Goal: Information Seeking & Learning: Learn about a topic

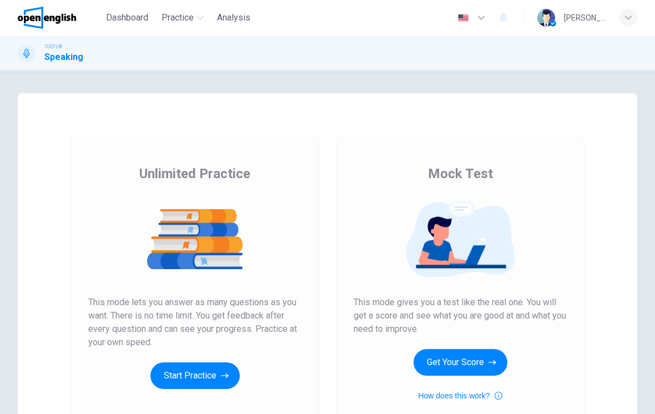
click at [192, 375] on button "Start Practice" at bounding box center [195, 376] width 89 height 27
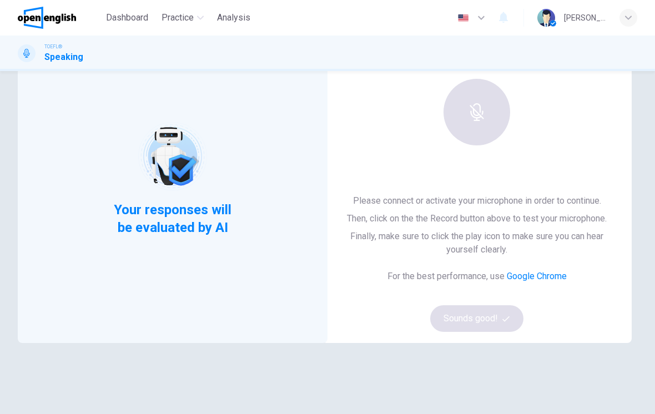
scroll to position [80, 0]
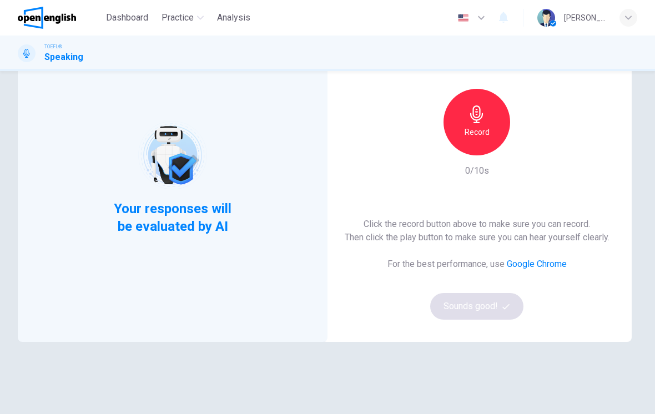
click at [487, 139] on div "Record" at bounding box center [477, 122] width 67 height 67
click at [522, 148] on div "button" at bounding box center [528, 147] width 18 height 18
click at [523, 146] on icon "button" at bounding box center [528, 146] width 11 height 11
click at [487, 302] on button "Sounds good!" at bounding box center [476, 306] width 93 height 27
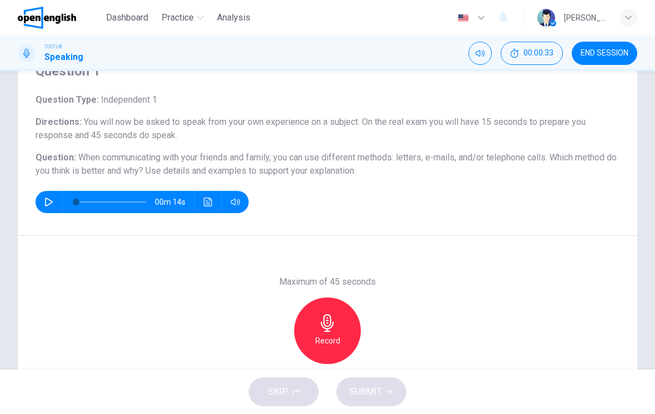
scroll to position [66, 0]
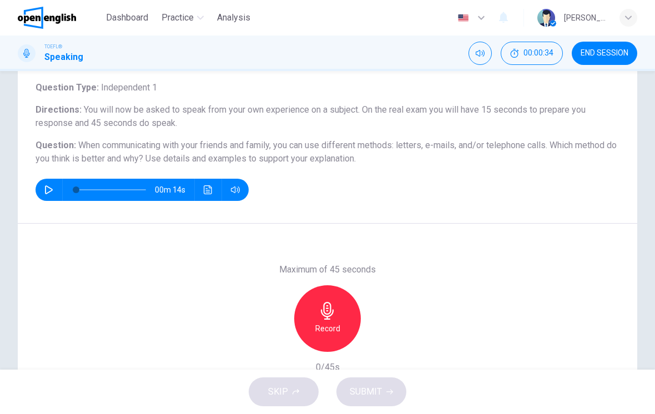
click at [47, 186] on icon "button" at bounding box center [49, 190] width 8 height 9
click at [48, 189] on icon "button" at bounding box center [48, 190] width 9 height 9
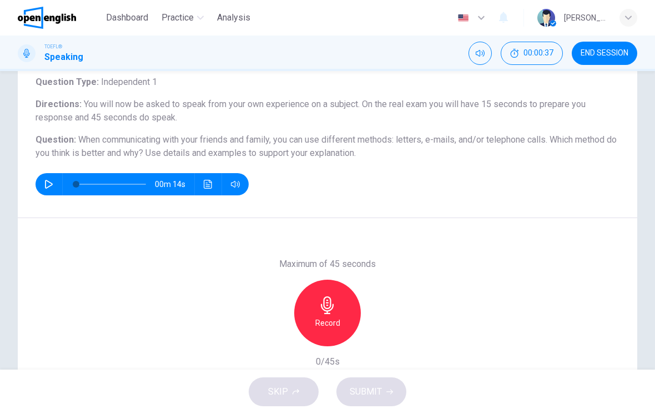
scroll to position [72, 0]
click at [334, 318] on h6 "Record" at bounding box center [327, 322] width 25 height 13
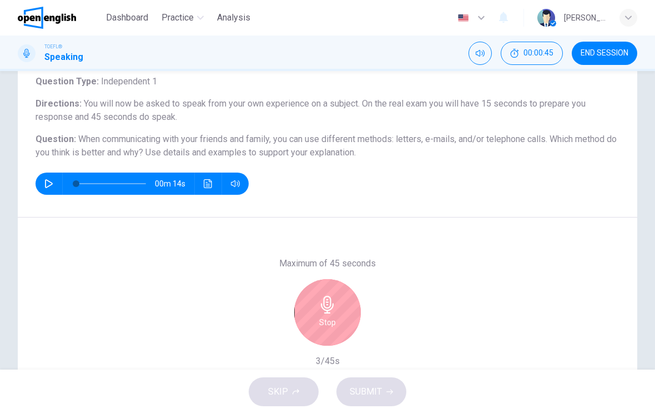
click at [324, 312] on icon "button" at bounding box center [328, 305] width 18 height 18
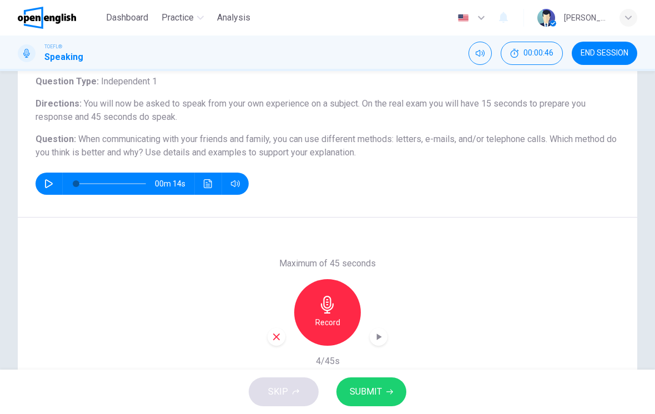
click at [275, 337] on icon "button" at bounding box center [277, 337] width 10 height 10
click at [333, 325] on h6 "Record" at bounding box center [327, 322] width 25 height 13
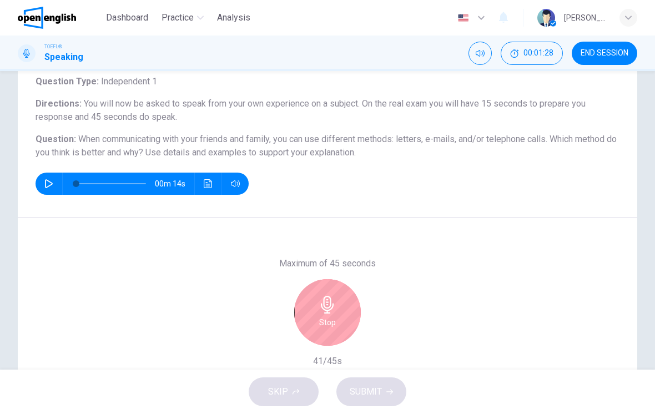
click at [325, 328] on h6 "Stop" at bounding box center [327, 322] width 17 height 13
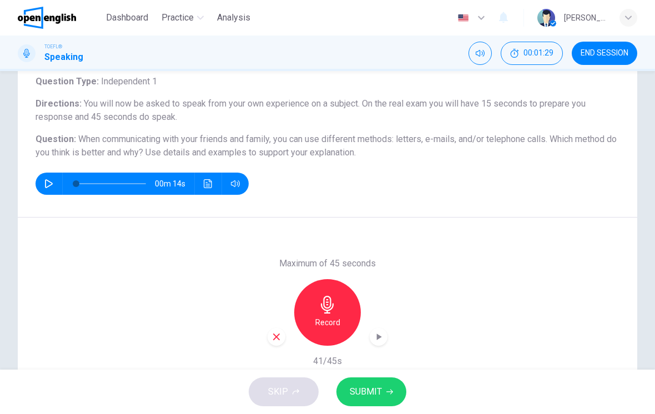
click at [379, 394] on span "SUBMIT" at bounding box center [366, 392] width 32 height 16
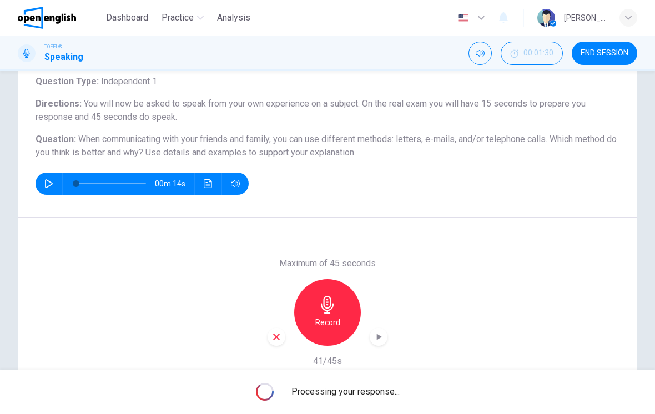
type input "*"
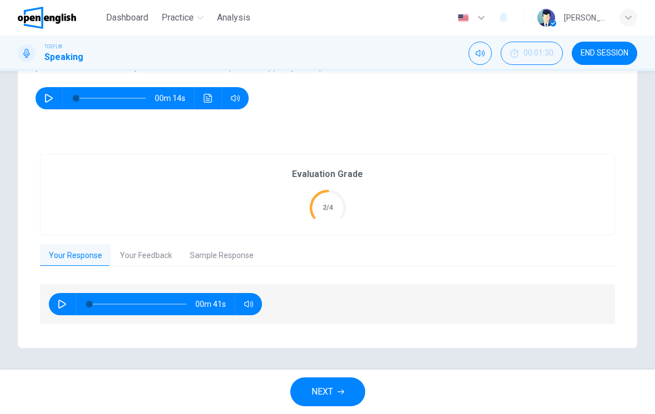
click at [144, 254] on button "Your Feedback" at bounding box center [146, 255] width 70 height 23
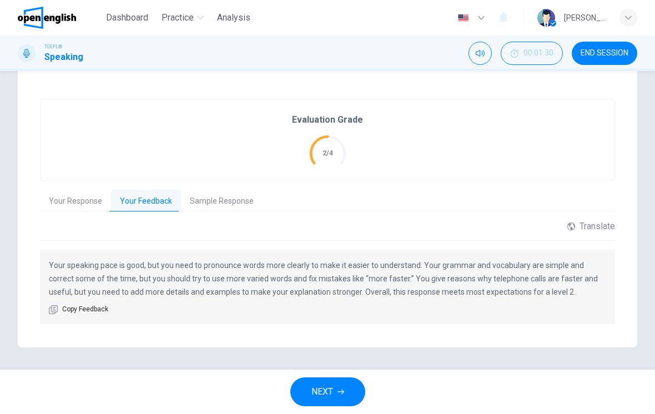
scroll to position [211, 0]
click at [192, 202] on button "Sample Response" at bounding box center [222, 202] width 82 height 23
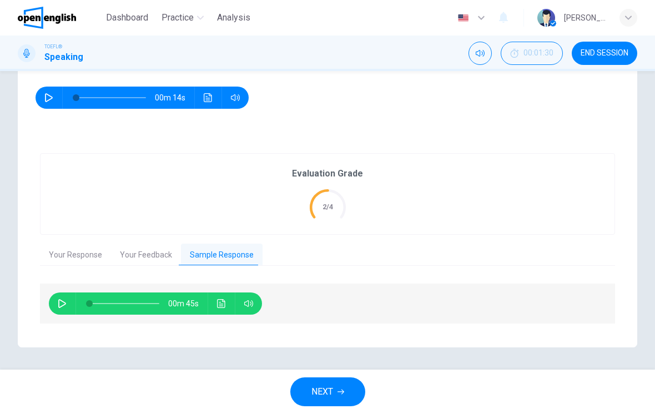
scroll to position [157, 0]
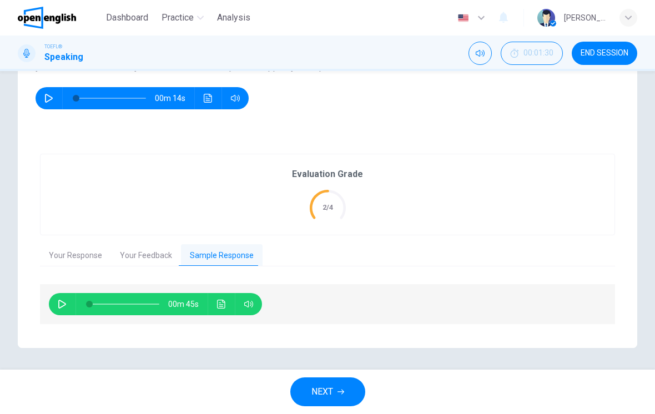
click at [55, 302] on button "button" at bounding box center [62, 304] width 18 height 22
click at [56, 297] on button "button" at bounding box center [62, 304] width 18 height 22
click at [208, 303] on div "00m 30s" at bounding box center [155, 304] width 213 height 22
click at [218, 310] on button "Click to see the audio transcription" at bounding box center [222, 304] width 18 height 22
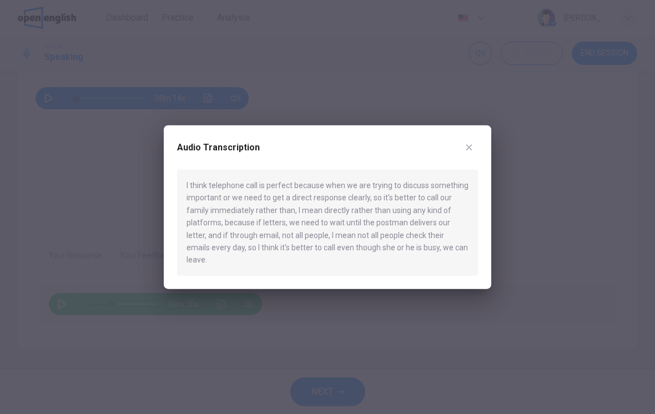
click at [178, 230] on div "I think telephone call is perfect because when we are trying to discuss somethi…" at bounding box center [327, 223] width 301 height 106
click at [453, 140] on div "Audio Transcription I think telephone call is perfect because when we are tryin…" at bounding box center [328, 208] width 328 height 164
click at [463, 157] on button "button" at bounding box center [469, 148] width 18 height 18
type input "**"
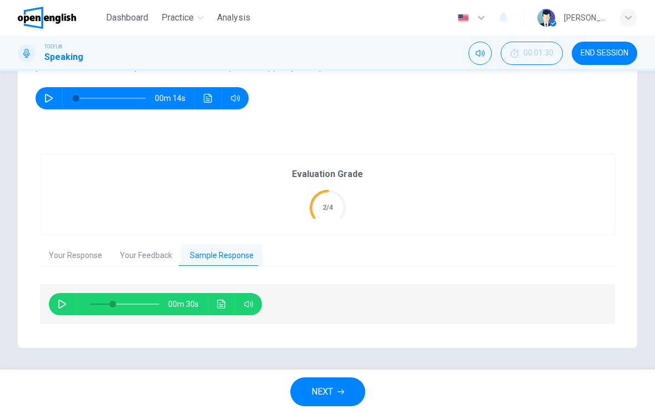
click at [310, 389] on button "NEXT" at bounding box center [327, 392] width 75 height 29
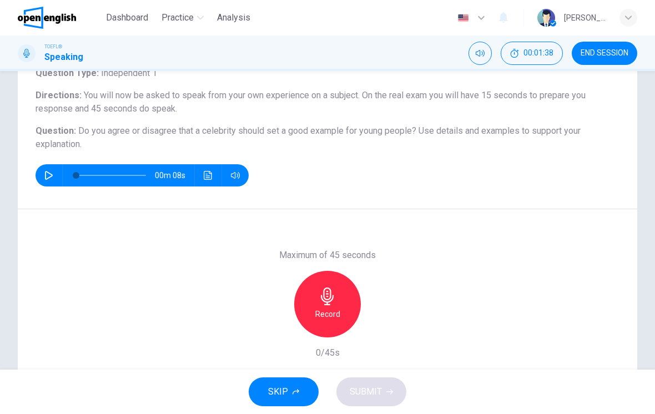
scroll to position [81, 0]
click at [333, 307] on h6 "Record" at bounding box center [327, 313] width 25 height 13
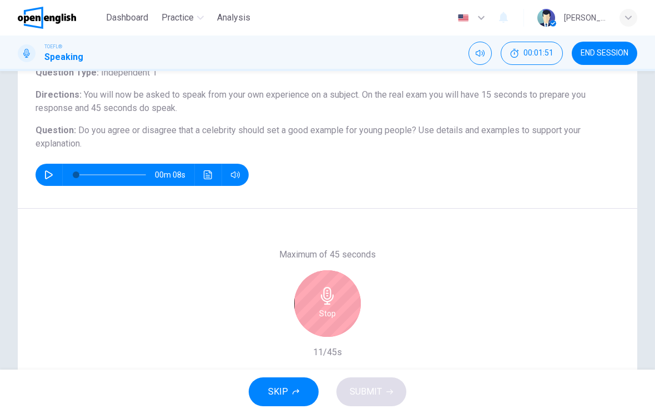
click at [324, 324] on div "Stop" at bounding box center [327, 303] width 67 height 67
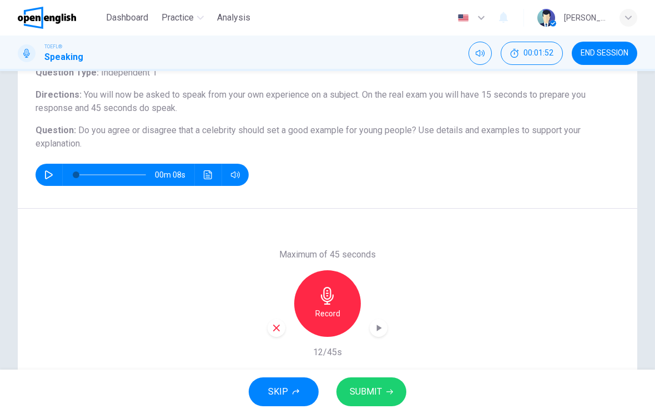
click at [269, 332] on div "button" at bounding box center [277, 328] width 18 height 18
click at [319, 313] on h6 "Record" at bounding box center [327, 313] width 25 height 13
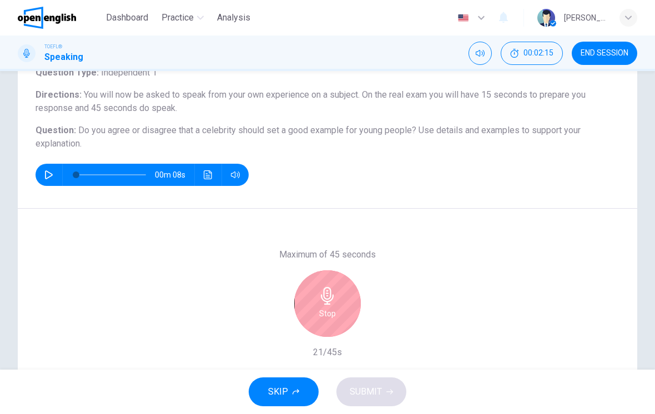
click at [329, 283] on div "Stop" at bounding box center [327, 303] width 67 height 67
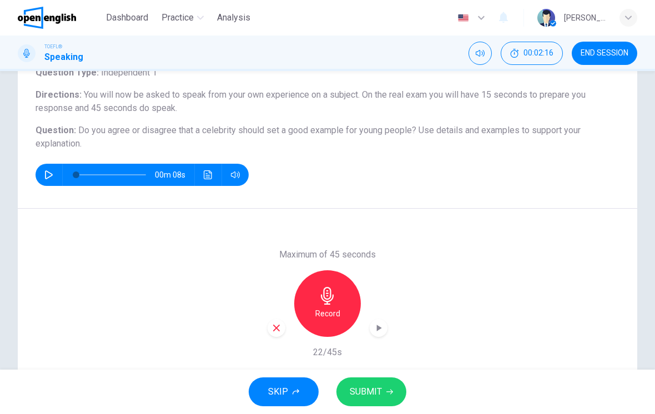
click at [273, 329] on icon "button" at bounding box center [277, 328] width 10 height 10
click at [312, 323] on div "Record" at bounding box center [327, 303] width 67 height 67
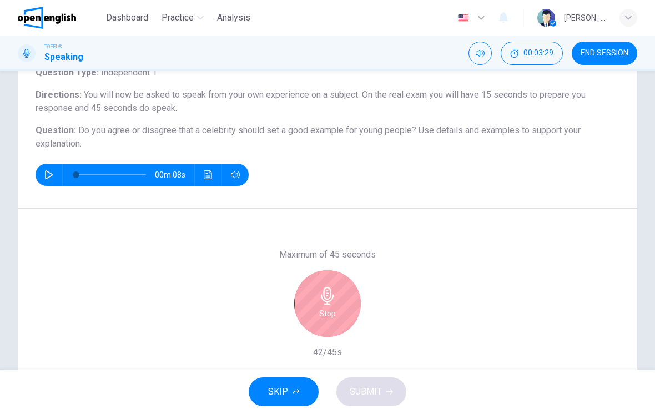
click at [325, 303] on icon "button" at bounding box center [328, 296] width 18 height 18
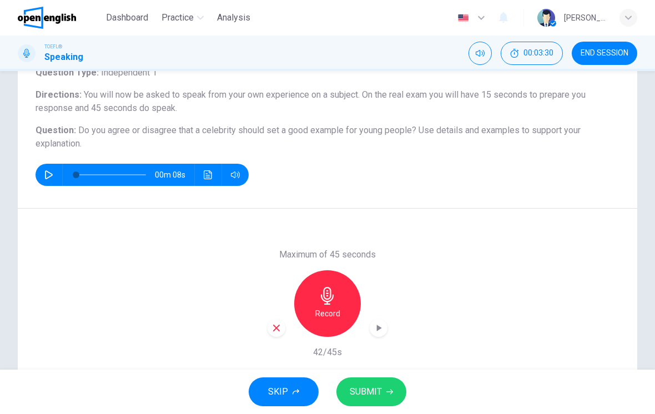
click at [394, 386] on button "SUBMIT" at bounding box center [372, 392] width 70 height 29
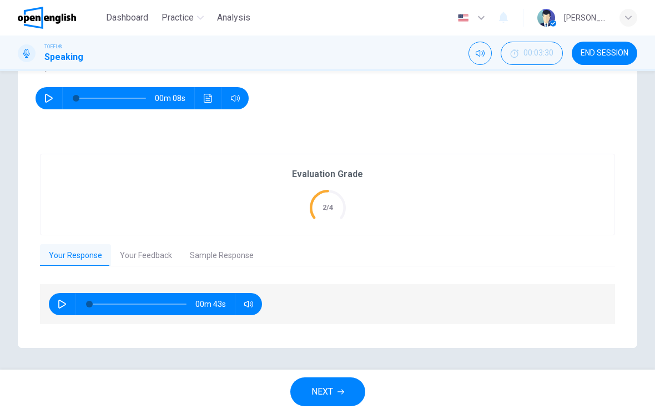
click at [153, 256] on button "Your Feedback" at bounding box center [146, 255] width 70 height 23
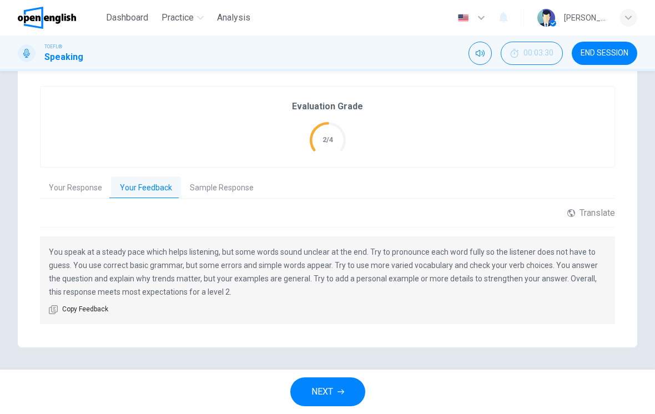
scroll to position [224, 0]
click at [221, 191] on button "Sample Response" at bounding box center [222, 188] width 82 height 23
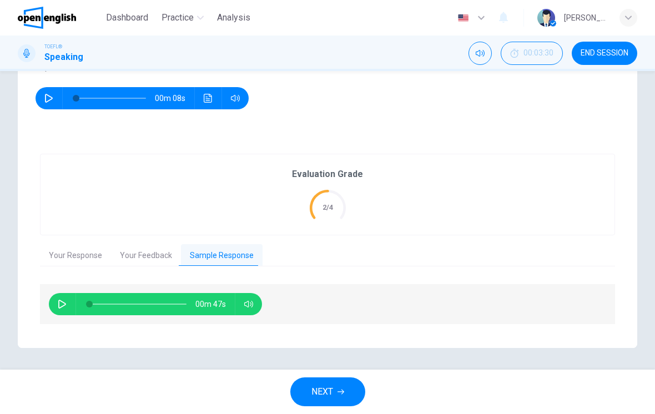
click at [74, 297] on div "00m 47s" at bounding box center [155, 304] width 213 height 22
click at [64, 304] on icon "button" at bounding box center [62, 304] width 9 height 9
type input "**"
click at [346, 388] on button "NEXT" at bounding box center [327, 392] width 75 height 29
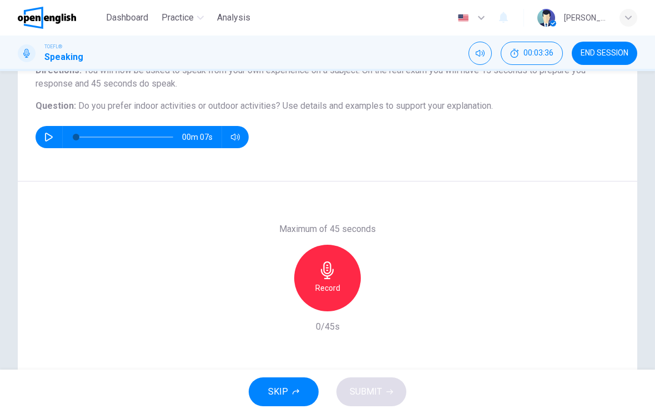
scroll to position [111, 0]
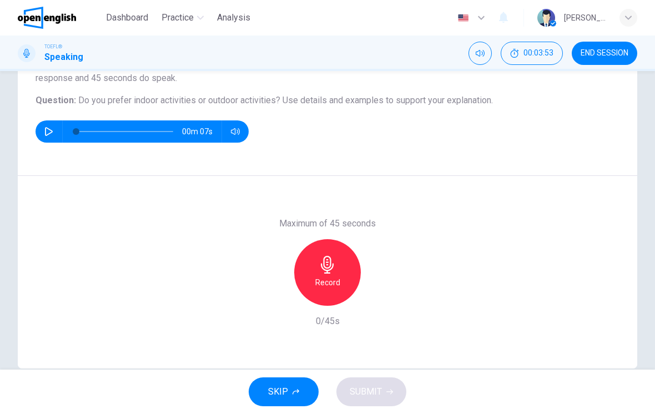
click at [308, 283] on div "Record" at bounding box center [327, 272] width 67 height 67
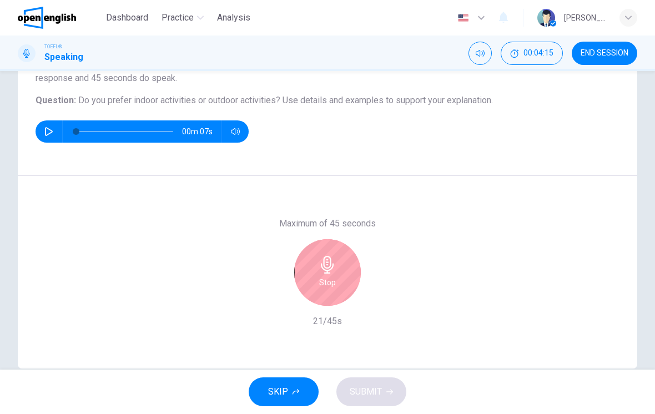
click at [318, 287] on div "Stop" at bounding box center [327, 272] width 67 height 67
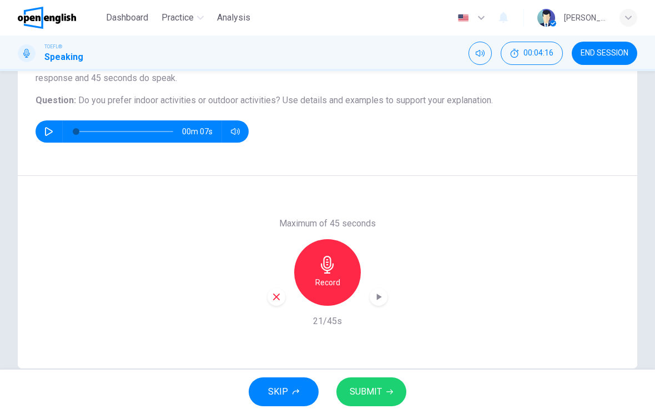
click at [273, 302] on icon "button" at bounding box center [277, 297] width 10 height 10
click at [321, 276] on h6 "Record" at bounding box center [327, 282] width 25 height 13
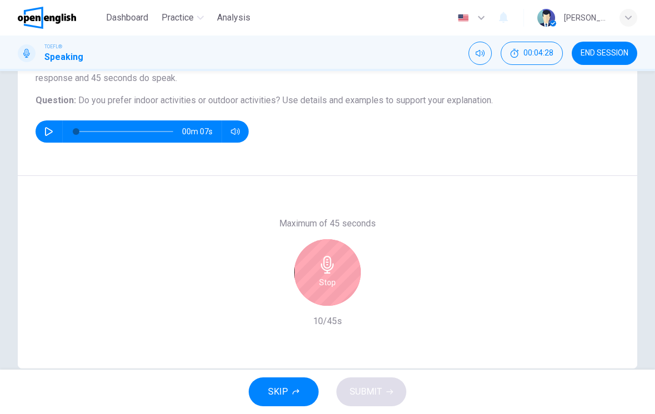
click at [313, 289] on div "Stop" at bounding box center [327, 272] width 67 height 67
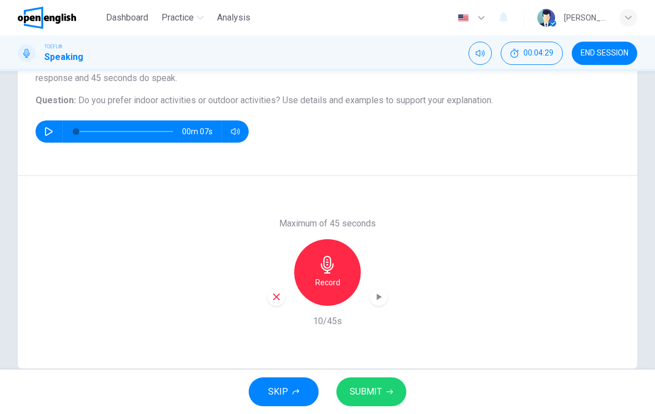
click at [273, 299] on icon "button" at bounding box center [277, 297] width 10 height 10
click at [324, 279] on h6 "Record" at bounding box center [327, 282] width 25 height 13
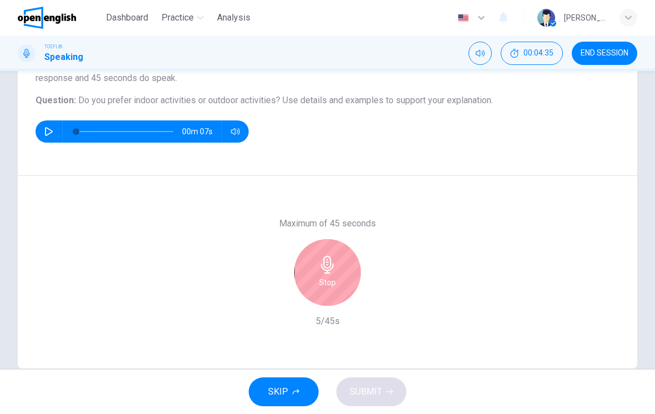
click at [342, 277] on div "Stop" at bounding box center [327, 272] width 67 height 67
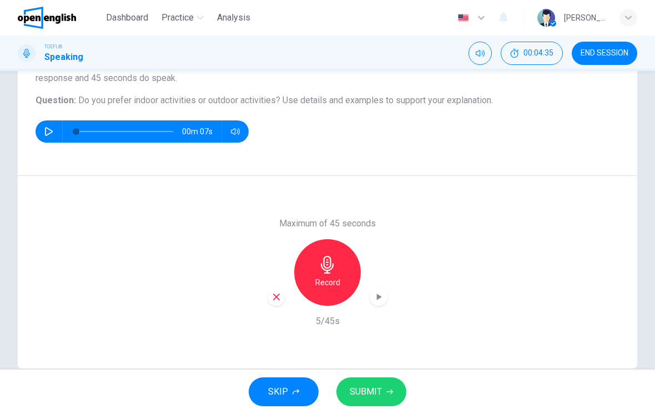
click at [268, 300] on div "button" at bounding box center [277, 297] width 18 height 18
click at [326, 282] on h6 "Record" at bounding box center [327, 282] width 25 height 13
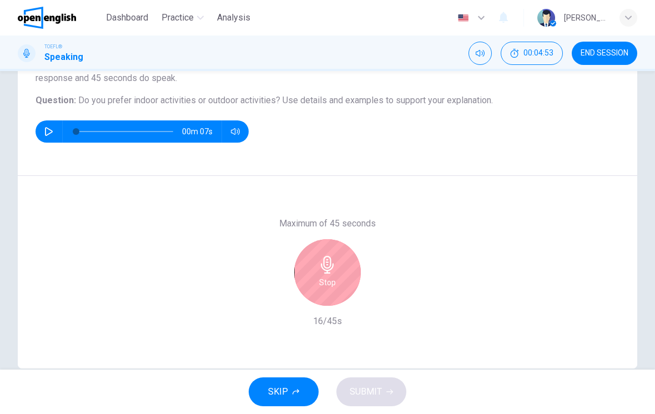
click at [328, 268] on icon "button" at bounding box center [327, 265] width 13 height 18
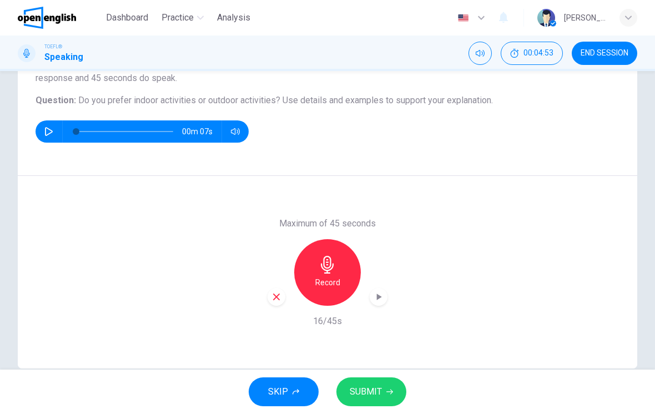
click at [270, 293] on div "button" at bounding box center [277, 297] width 18 height 18
click at [334, 290] on div "Record" at bounding box center [327, 272] width 67 height 67
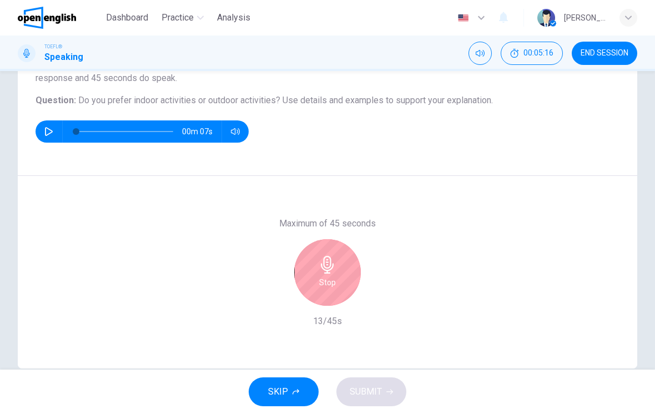
click at [345, 253] on div "Stop" at bounding box center [327, 272] width 67 height 67
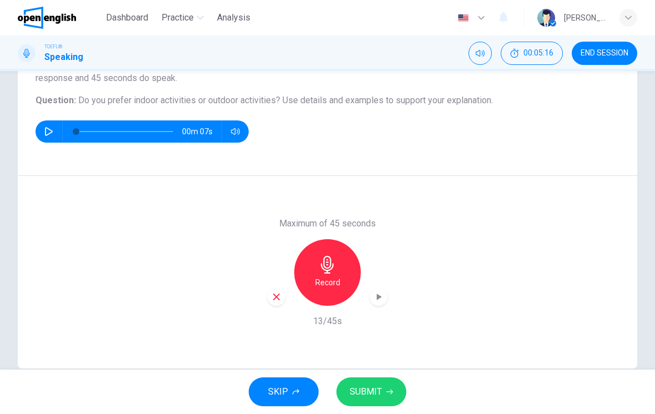
click at [265, 308] on div "Maximum of 45 seconds Record 13/45s" at bounding box center [328, 272] width 620 height 193
click at [279, 304] on div "button" at bounding box center [277, 297] width 18 height 18
click at [325, 279] on h6 "Record" at bounding box center [327, 282] width 25 height 13
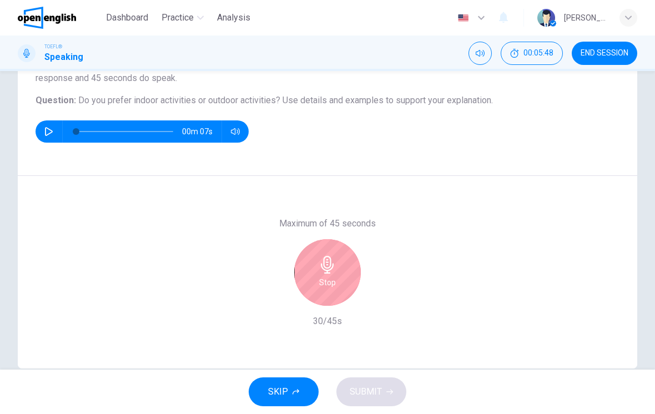
click at [334, 274] on div "Stop" at bounding box center [327, 272] width 67 height 67
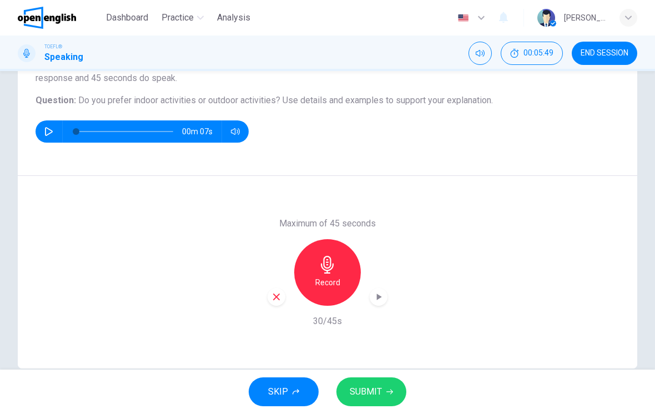
click at [272, 289] on div "button" at bounding box center [277, 297] width 18 height 18
click at [323, 274] on div "Record" at bounding box center [327, 272] width 67 height 67
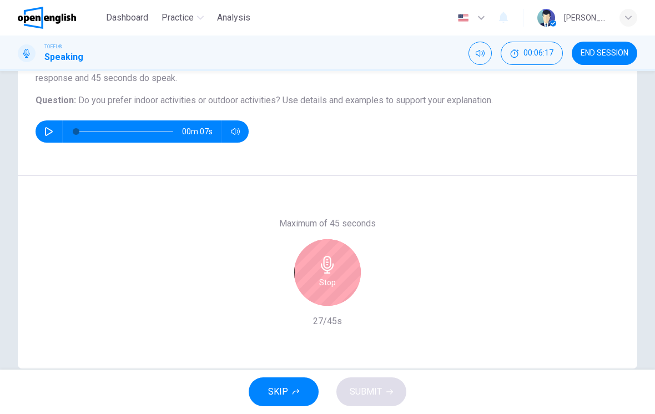
click at [339, 269] on div "Stop" at bounding box center [327, 272] width 67 height 67
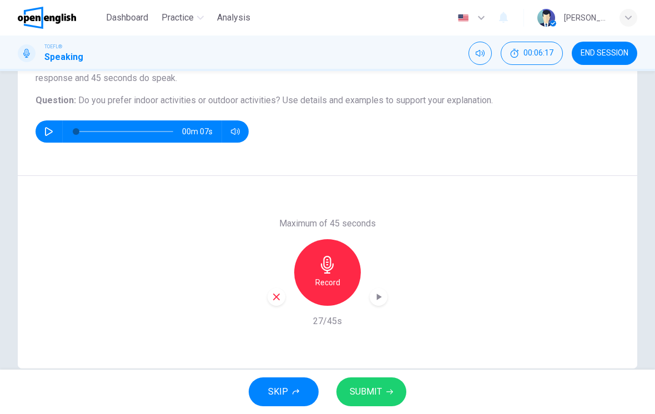
click at [279, 298] on icon "button" at bounding box center [277, 297] width 10 height 10
click at [325, 276] on h6 "Record" at bounding box center [327, 282] width 25 height 13
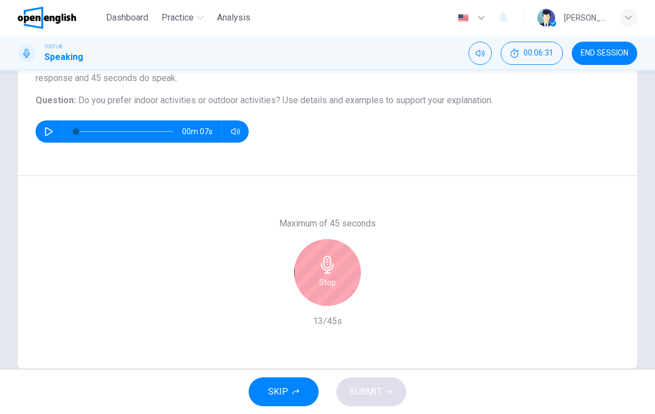
click at [295, 292] on div "Stop" at bounding box center [328, 272] width 120 height 67
click at [324, 274] on div "Stop" at bounding box center [327, 272] width 67 height 67
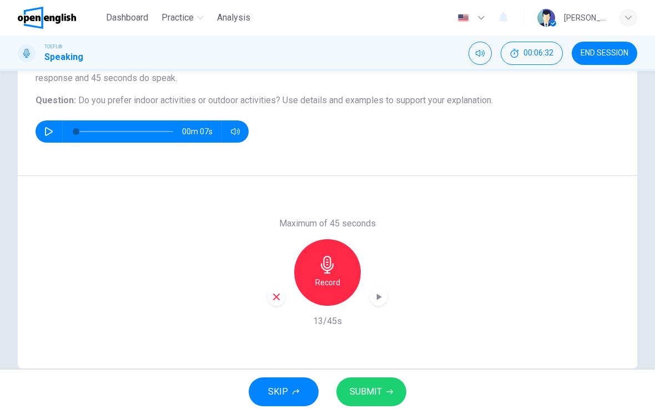
click at [268, 303] on div "Record" at bounding box center [328, 272] width 120 height 67
click at [282, 303] on div "button" at bounding box center [277, 297] width 18 height 18
click at [327, 275] on div "Record" at bounding box center [327, 272] width 67 height 67
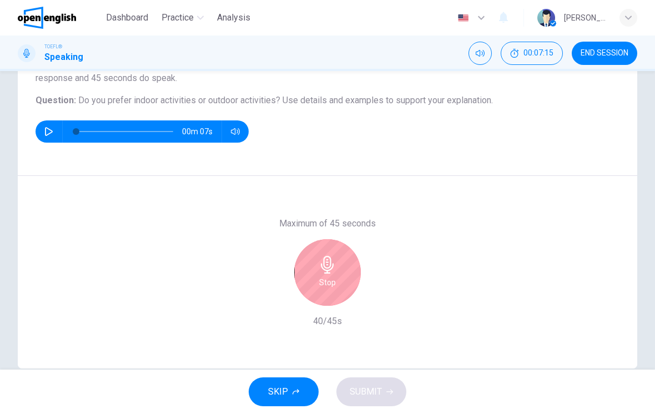
click at [328, 269] on icon "button" at bounding box center [328, 265] width 18 height 18
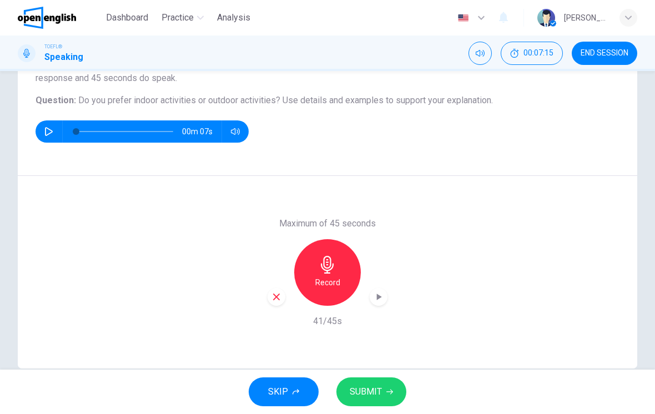
click at [276, 297] on icon "button" at bounding box center [276, 297] width 7 height 7
click at [319, 284] on h6 "Record" at bounding box center [327, 282] width 25 height 13
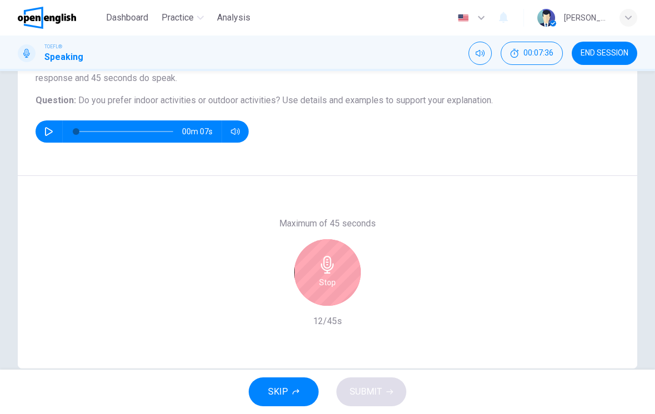
click at [324, 274] on div "Stop" at bounding box center [327, 272] width 67 height 67
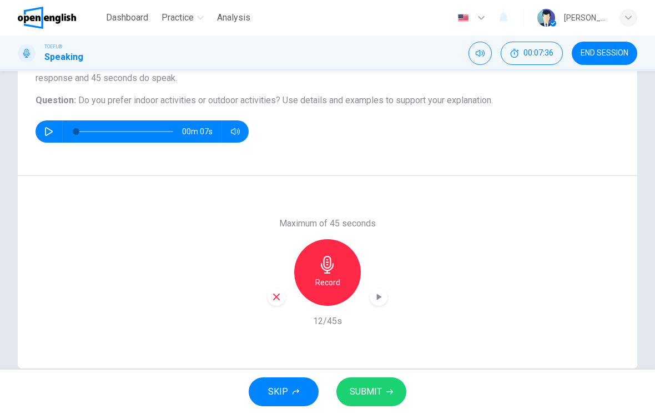
click at [275, 305] on div "button" at bounding box center [277, 297] width 18 height 18
click at [330, 273] on icon "button" at bounding box center [327, 265] width 13 height 18
click at [381, 387] on span "SUBMIT" at bounding box center [366, 392] width 32 height 16
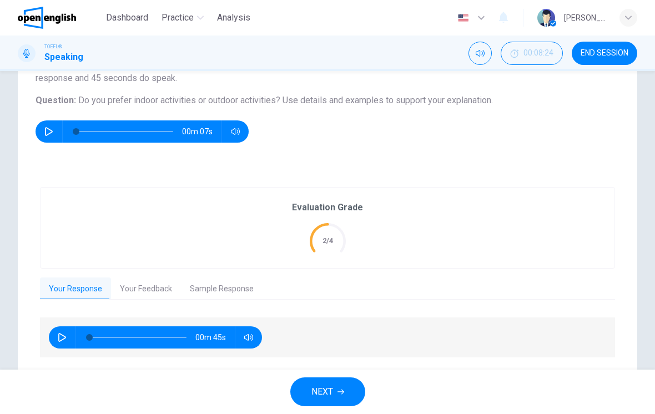
click at [137, 296] on button "Your Feedback" at bounding box center [146, 289] width 70 height 23
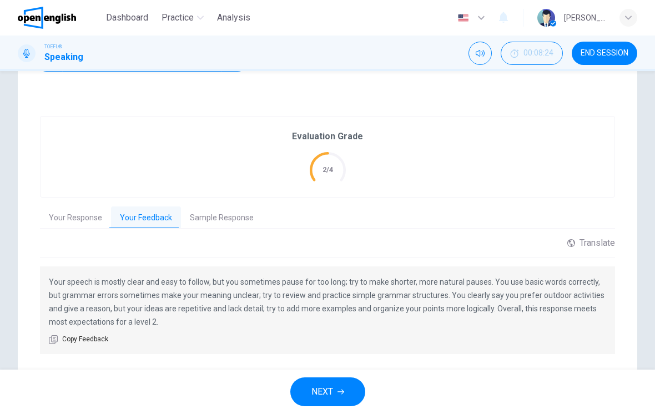
scroll to position [184, 0]
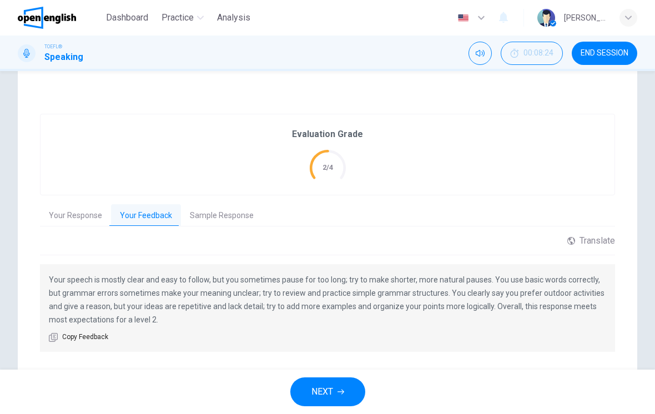
click at [199, 214] on button "Sample Response" at bounding box center [222, 215] width 82 height 23
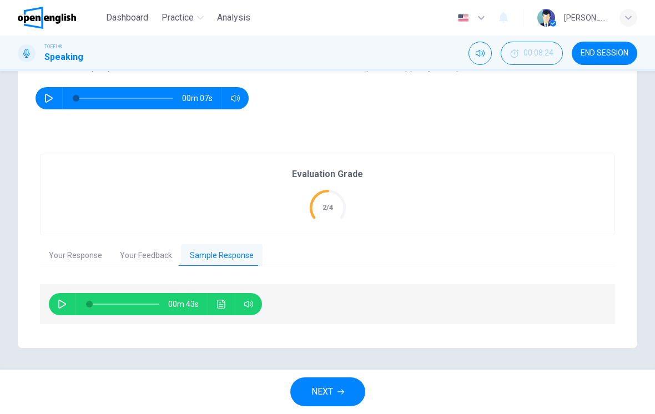
click at [60, 303] on icon "button" at bounding box center [62, 304] width 9 height 9
click at [66, 305] on icon "button" at bounding box center [62, 304] width 9 height 9
click at [223, 301] on icon "Click to see the audio transcription" at bounding box center [221, 304] width 8 height 9
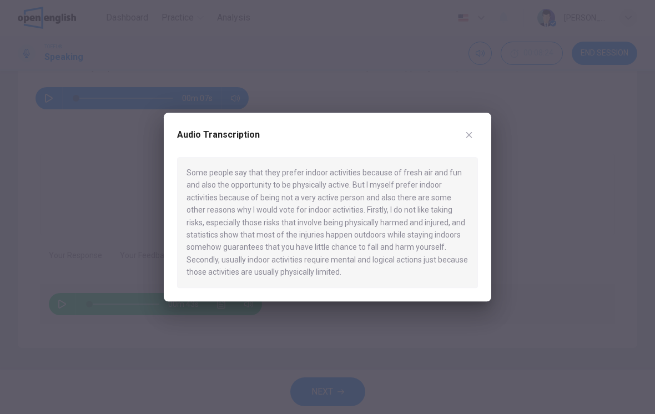
click at [466, 139] on icon "button" at bounding box center [469, 135] width 9 height 9
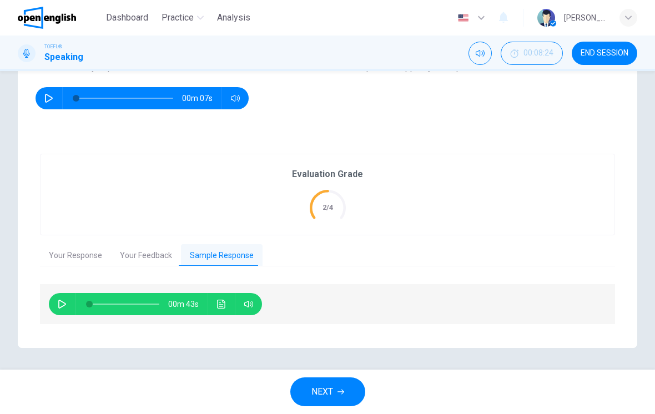
click at [342, 391] on icon "button" at bounding box center [341, 392] width 7 height 7
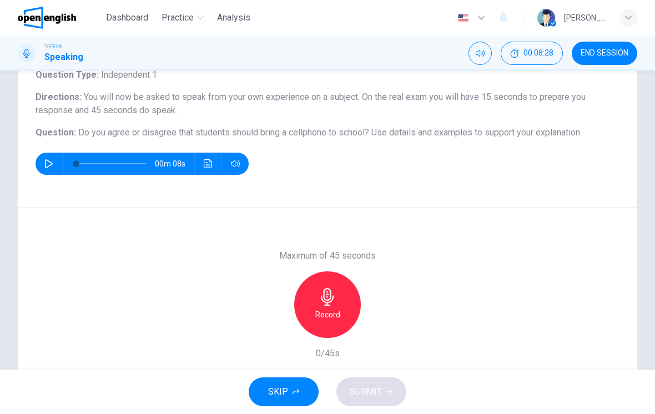
scroll to position [79, 0]
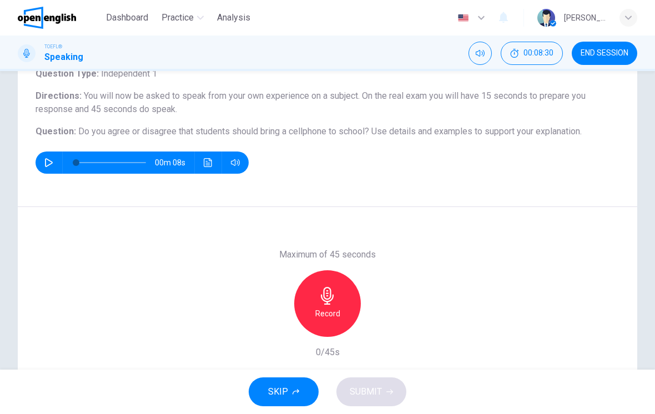
click at [310, 320] on div "Record" at bounding box center [327, 303] width 67 height 67
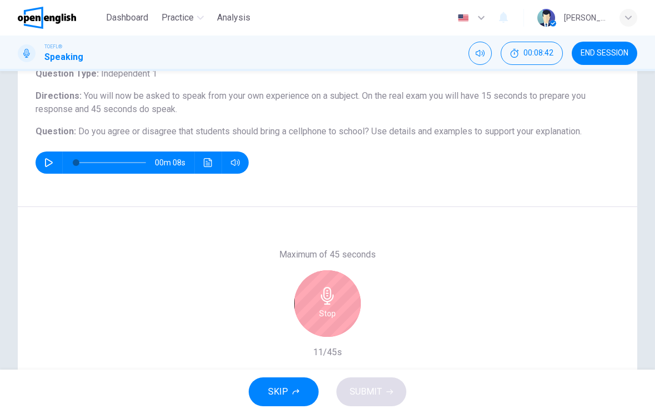
click at [323, 298] on icon "button" at bounding box center [328, 296] width 18 height 18
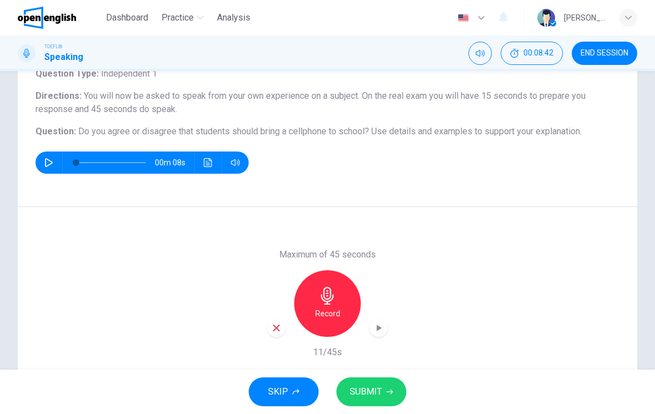
click at [275, 326] on icon "button" at bounding box center [276, 328] width 7 height 7
click at [326, 309] on h6 "Record" at bounding box center [327, 313] width 25 height 13
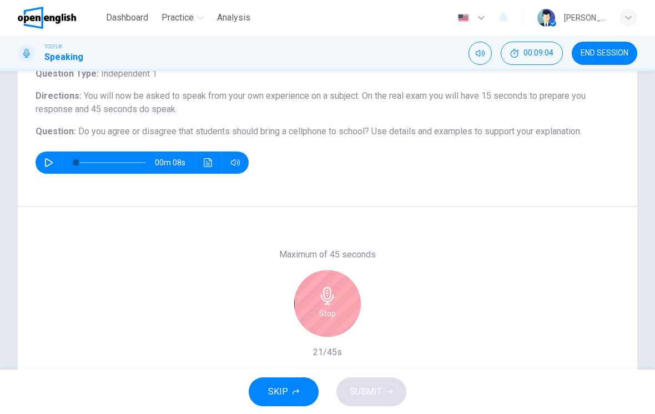
click at [329, 316] on h6 "Stop" at bounding box center [327, 313] width 17 height 13
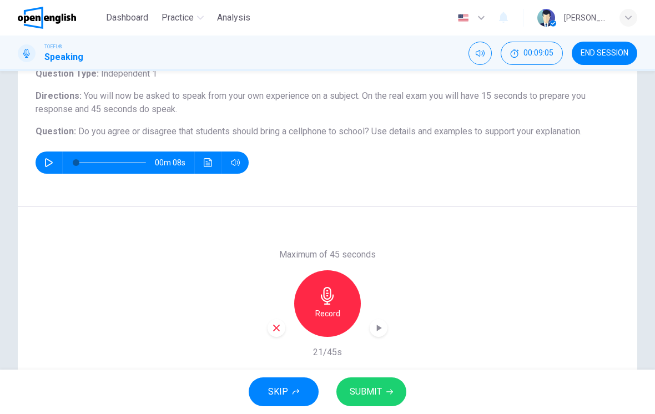
click at [280, 327] on icon "button" at bounding box center [277, 328] width 10 height 10
click at [334, 313] on h6 "Record" at bounding box center [327, 313] width 25 height 13
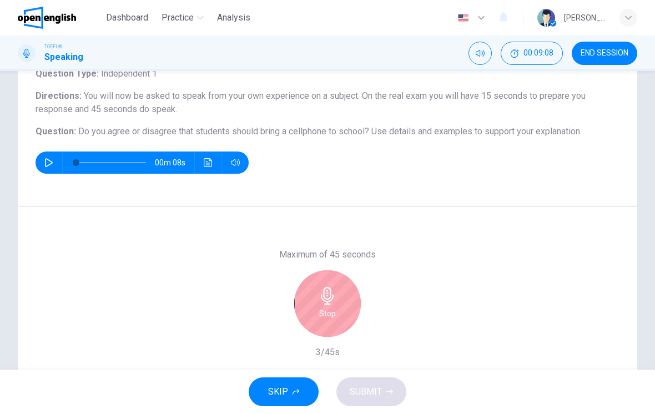
click at [337, 303] on div "Stop" at bounding box center [327, 303] width 67 height 67
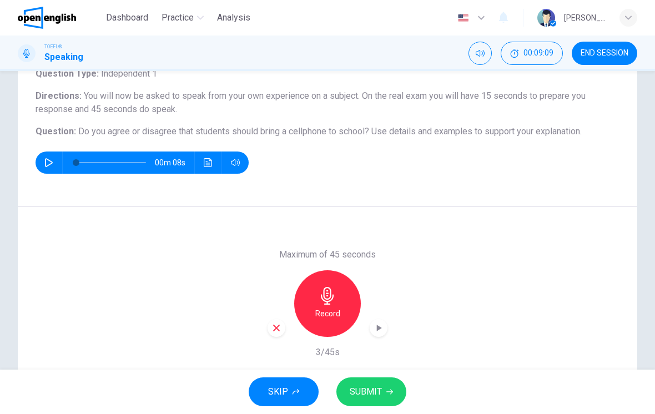
click at [278, 334] on div "button" at bounding box center [277, 328] width 18 height 18
click at [327, 307] on h6 "Record" at bounding box center [327, 313] width 25 height 13
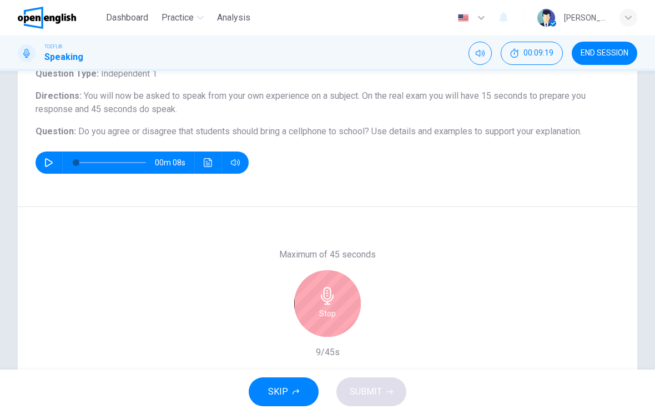
click at [319, 305] on div "Stop" at bounding box center [327, 303] width 67 height 67
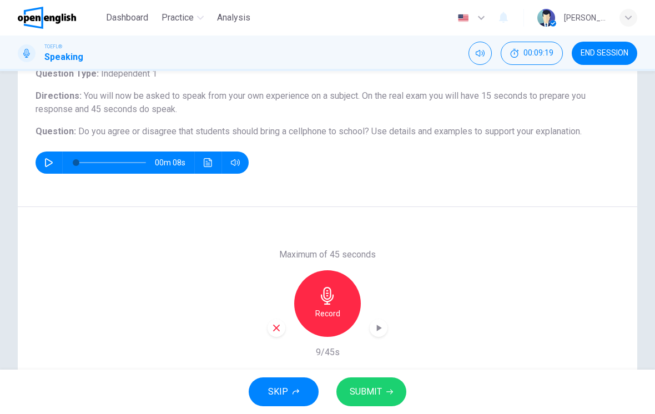
click at [276, 330] on icon "button" at bounding box center [277, 328] width 10 height 10
click at [320, 307] on h6 "Record" at bounding box center [327, 313] width 25 height 13
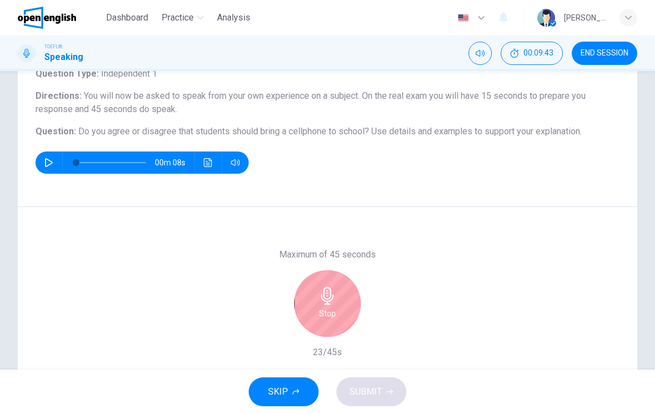
click at [320, 316] on h6 "Stop" at bounding box center [327, 313] width 17 height 13
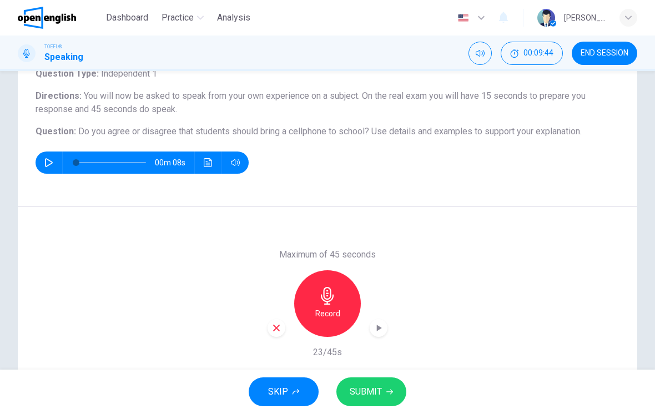
click at [279, 329] on icon "button" at bounding box center [277, 328] width 10 height 10
click at [325, 306] on div "Record" at bounding box center [327, 303] width 67 height 67
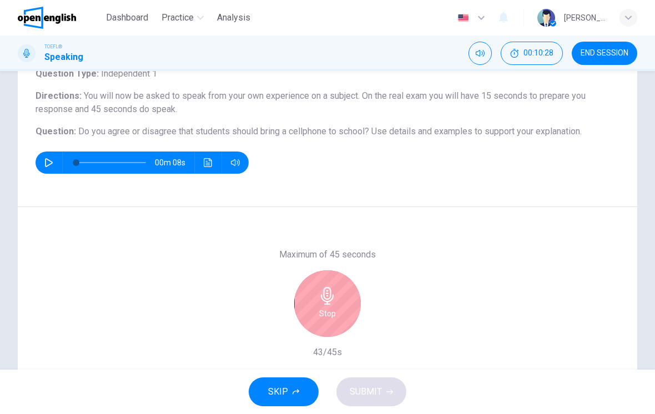
click at [327, 300] on icon "button" at bounding box center [328, 296] width 18 height 18
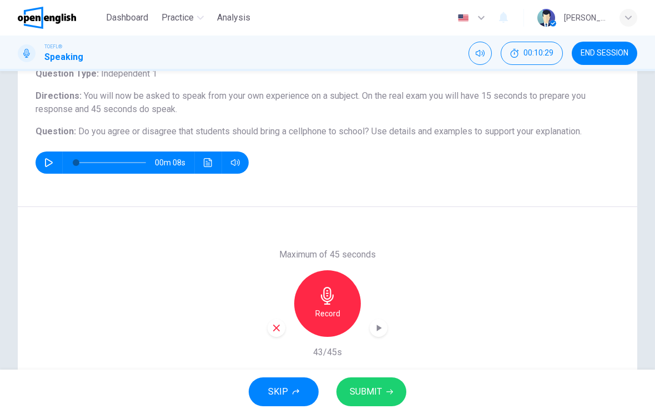
click at [381, 392] on span "SUBMIT" at bounding box center [366, 392] width 32 height 16
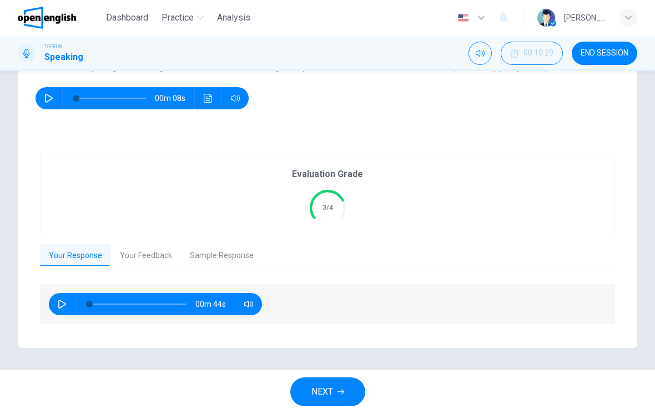
click at [129, 246] on button "Your Feedback" at bounding box center [146, 255] width 70 height 23
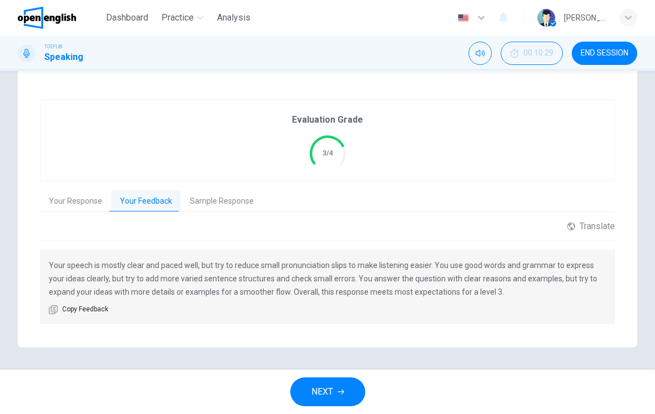
scroll to position [198, 0]
click at [218, 203] on button "Sample Response" at bounding box center [222, 202] width 82 height 23
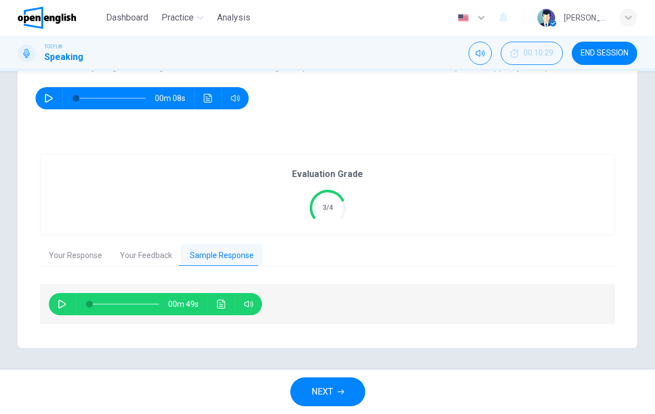
click at [217, 307] on icon "Click to see the audio transcription" at bounding box center [221, 304] width 8 height 9
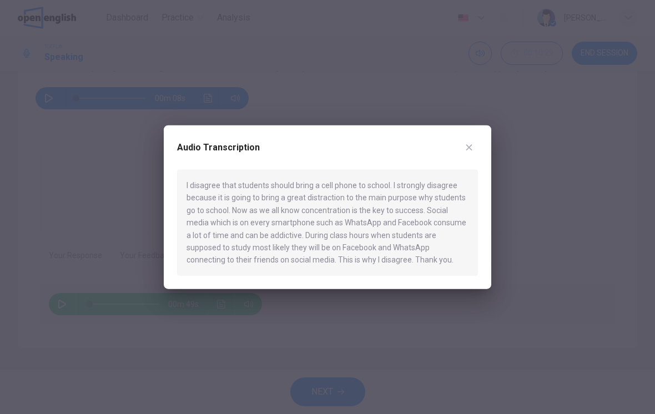
click at [341, 236] on div "I disagree that students should bring a cell phone to school. I strongly disagr…" at bounding box center [327, 223] width 301 height 106
click at [477, 151] on button "button" at bounding box center [469, 148] width 18 height 18
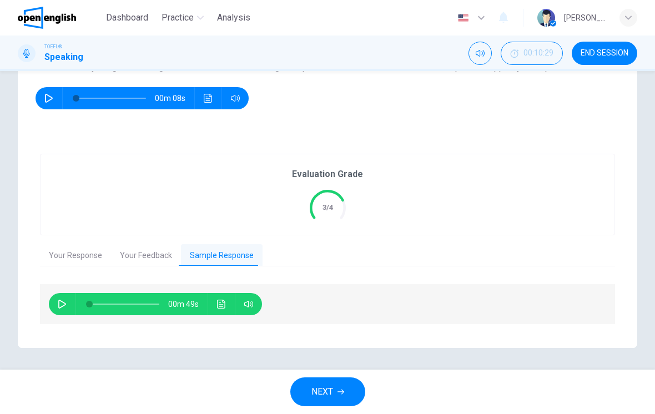
click at [349, 393] on button "NEXT" at bounding box center [327, 392] width 75 height 29
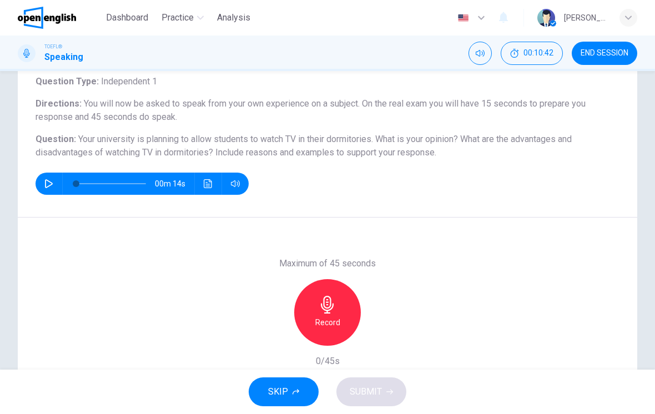
scroll to position [73, 0]
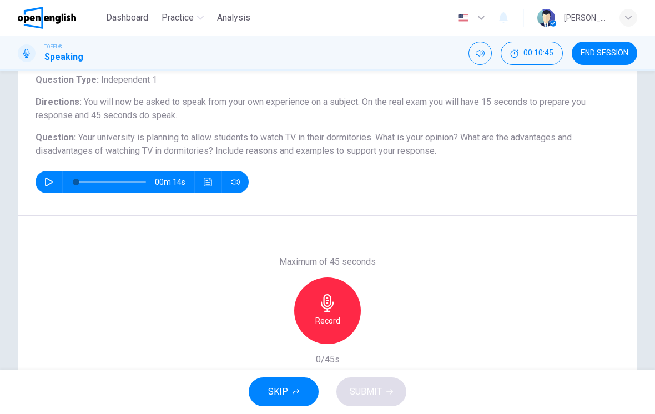
click at [320, 312] on icon "button" at bounding box center [328, 303] width 18 height 18
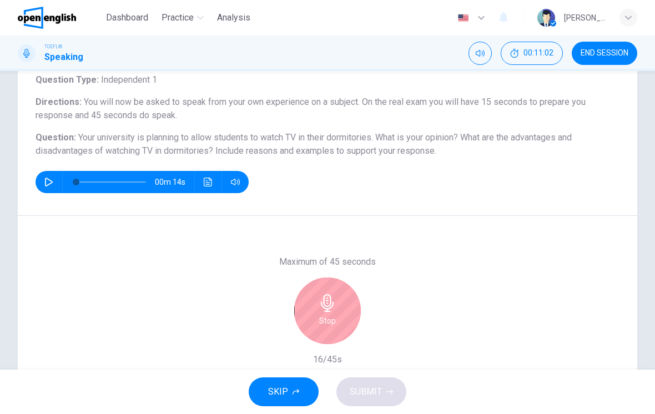
click at [324, 319] on h6 "Stop" at bounding box center [327, 320] width 17 height 13
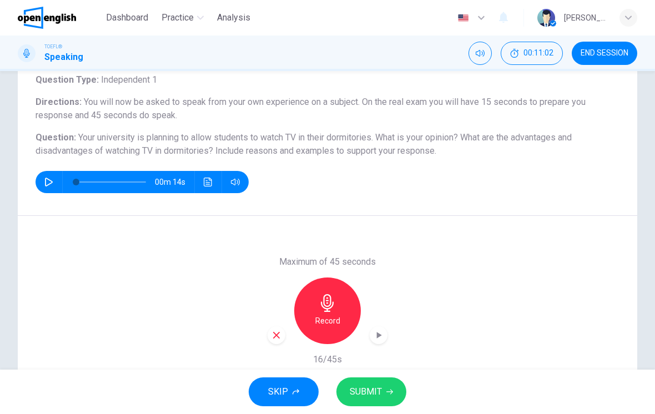
click at [280, 341] on div "button" at bounding box center [277, 336] width 18 height 18
click at [330, 311] on icon "button" at bounding box center [327, 303] width 13 height 18
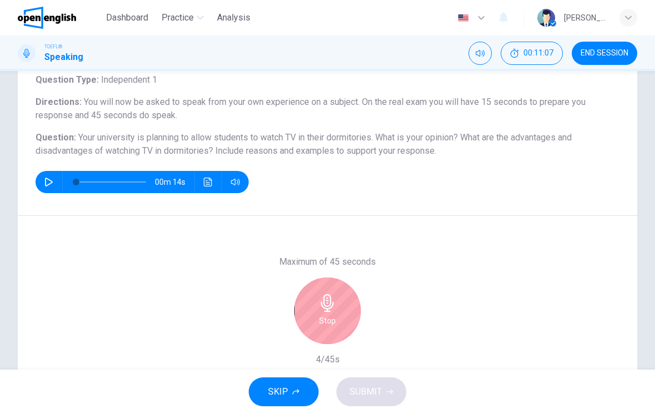
click at [326, 292] on div "Stop" at bounding box center [327, 311] width 67 height 67
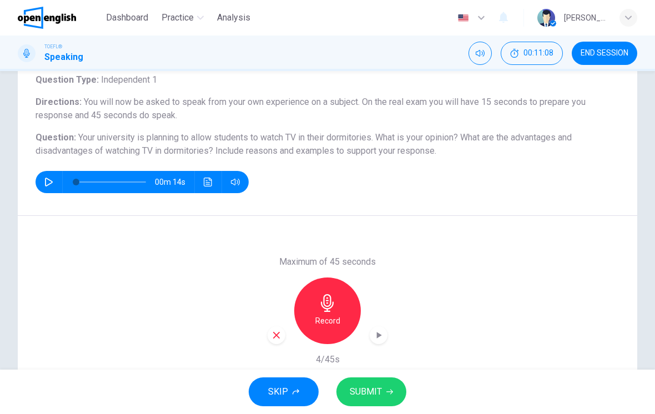
click at [266, 344] on div "Maximum of 45 seconds Record 4/45s" at bounding box center [328, 311] width 620 height 190
click at [276, 339] on icon "button" at bounding box center [277, 335] width 10 height 10
click at [340, 305] on div "Record" at bounding box center [327, 311] width 67 height 67
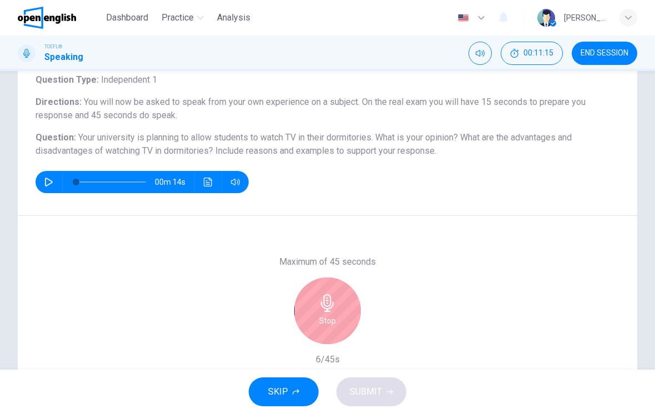
click at [328, 323] on h6 "Stop" at bounding box center [327, 320] width 17 height 13
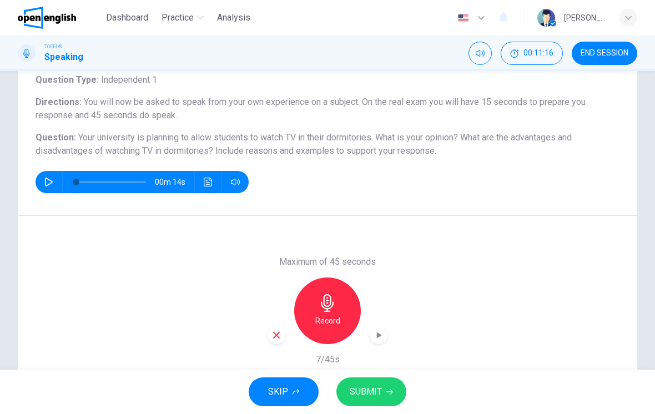
click at [272, 357] on div "Maximum of 45 seconds Record 7/45s" at bounding box center [328, 310] width 120 height 111
click at [283, 337] on div "button" at bounding box center [277, 336] width 18 height 18
click at [332, 315] on h6 "Record" at bounding box center [327, 320] width 25 height 13
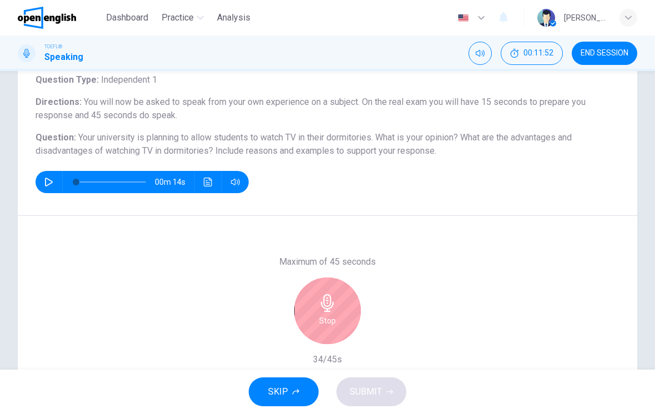
click at [340, 322] on div "Stop" at bounding box center [327, 311] width 67 height 67
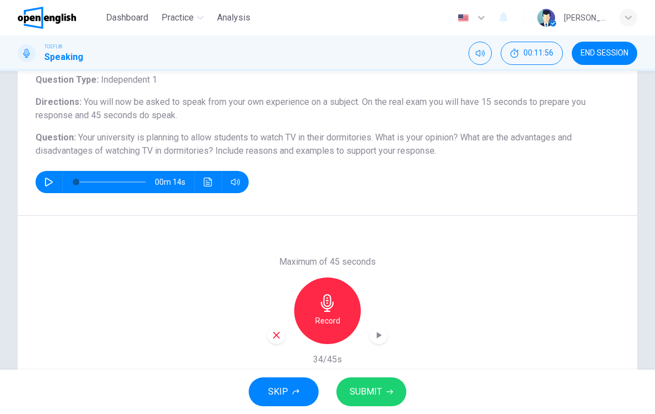
click at [285, 327] on div "Record" at bounding box center [328, 311] width 120 height 67
click at [282, 343] on div "button" at bounding box center [277, 336] width 18 height 18
click at [328, 310] on icon "button" at bounding box center [327, 303] width 13 height 18
click at [381, 390] on span "SUBMIT" at bounding box center [366, 392] width 32 height 16
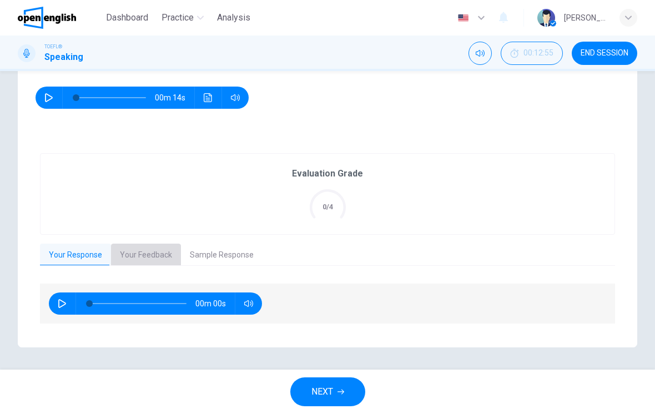
scroll to position [157, 0]
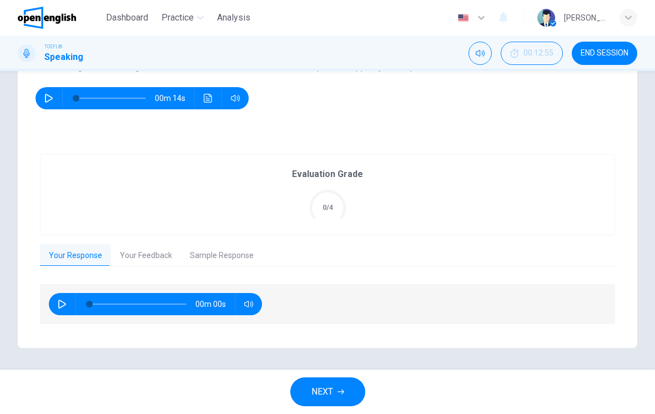
click at [141, 262] on button "Your Feedback" at bounding box center [146, 255] width 70 height 23
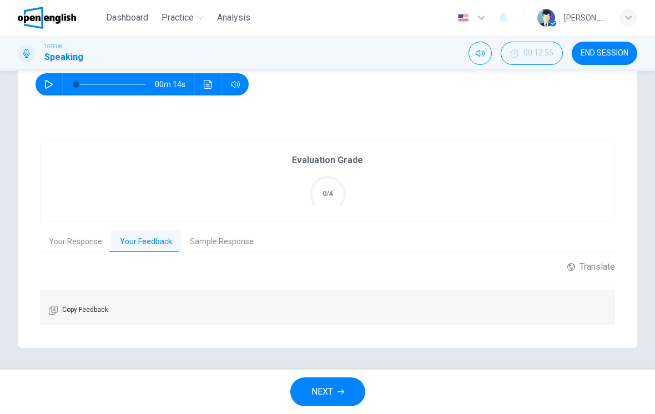
click at [223, 232] on button "Sample Response" at bounding box center [222, 241] width 82 height 23
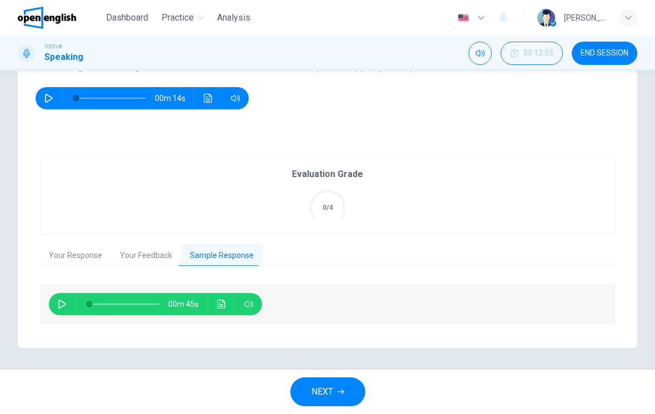
click at [223, 308] on icon "Click to see the audio transcription" at bounding box center [221, 304] width 8 height 9
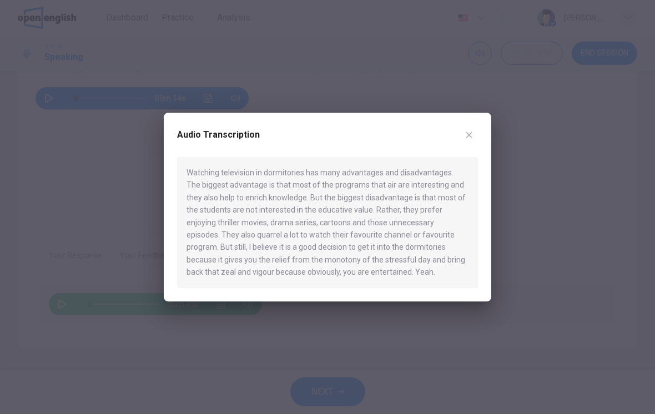
click at [517, 222] on div at bounding box center [327, 207] width 655 height 414
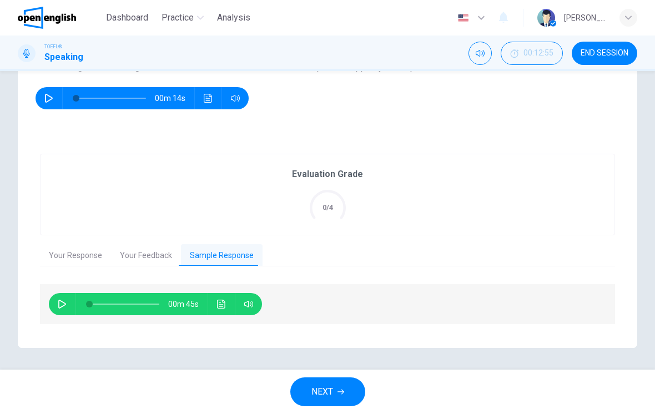
click at [51, 101] on icon "button" at bounding box center [48, 98] width 9 height 9
click at [52, 93] on button "button" at bounding box center [49, 98] width 18 height 22
click at [74, 259] on button "Your Response" at bounding box center [75, 255] width 71 height 23
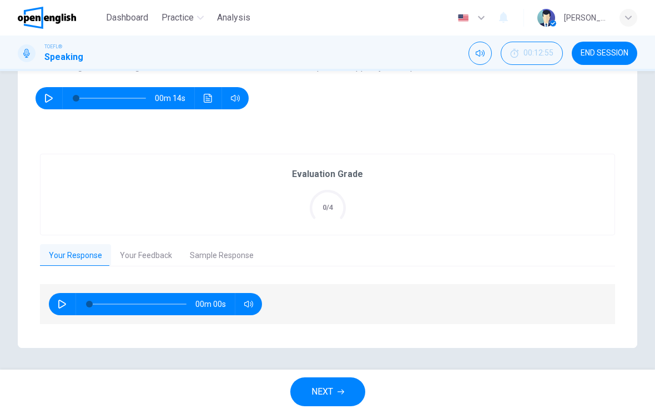
click at [69, 304] on button "button" at bounding box center [62, 304] width 18 height 22
click at [66, 305] on icon "button" at bounding box center [62, 304] width 9 height 9
click at [64, 310] on button "button" at bounding box center [62, 304] width 18 height 22
click at [333, 394] on span "NEXT" at bounding box center [323, 392] width 22 height 16
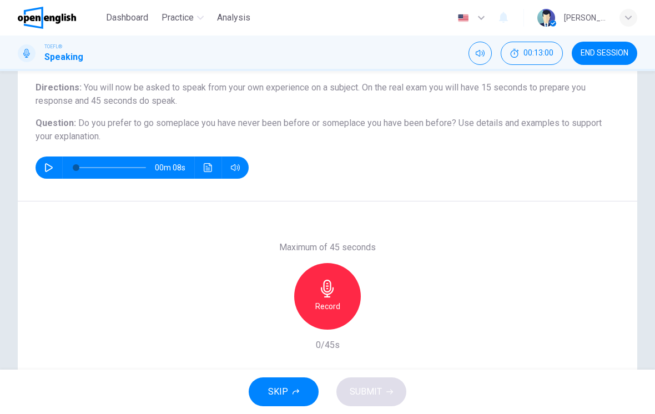
scroll to position [88, 0]
click at [345, 301] on div "Record" at bounding box center [327, 296] width 67 height 67
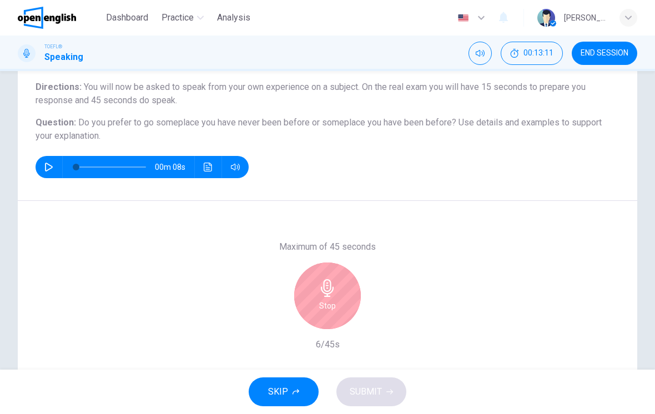
click at [315, 277] on div "Stop" at bounding box center [327, 296] width 67 height 67
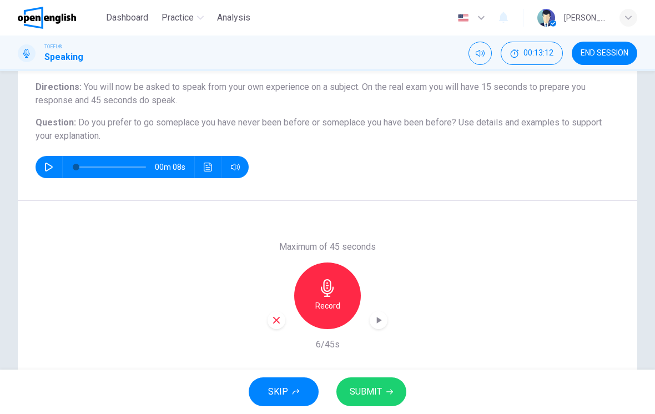
click at [272, 342] on div "Maximum of 45 seconds Record 6/45s" at bounding box center [328, 295] width 120 height 111
click at [280, 324] on icon "button" at bounding box center [277, 320] width 10 height 10
click at [328, 285] on icon "button" at bounding box center [327, 288] width 13 height 18
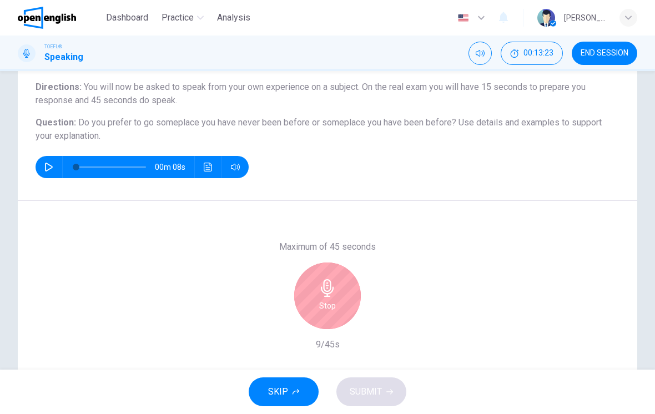
click at [310, 304] on div "Stop" at bounding box center [327, 296] width 67 height 67
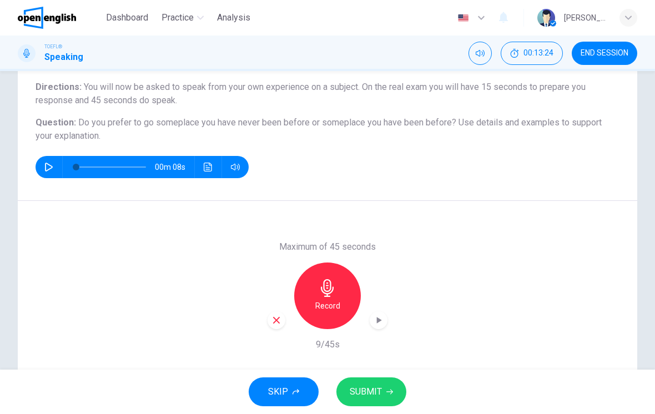
click at [284, 323] on div "button" at bounding box center [277, 321] width 18 height 18
click at [331, 293] on icon "button" at bounding box center [327, 288] width 13 height 18
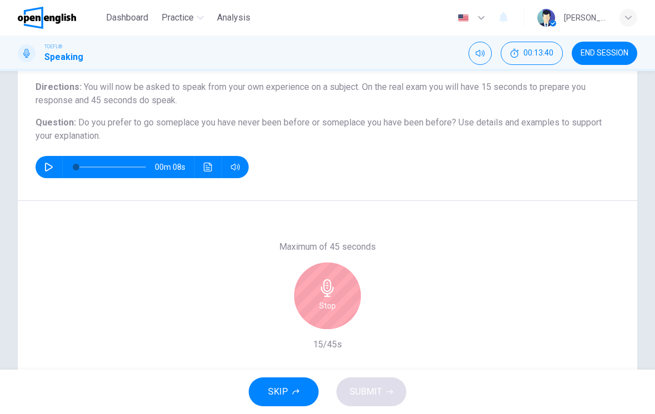
click at [329, 302] on h6 "Stop" at bounding box center [327, 305] width 17 height 13
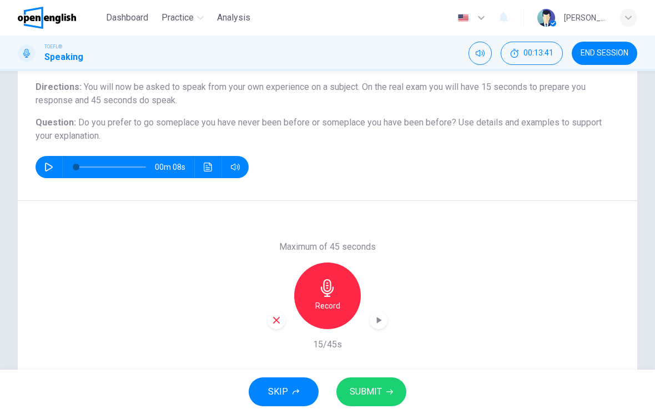
click at [276, 322] on icon "button" at bounding box center [276, 320] width 7 height 7
click at [333, 295] on icon "button" at bounding box center [328, 288] width 18 height 18
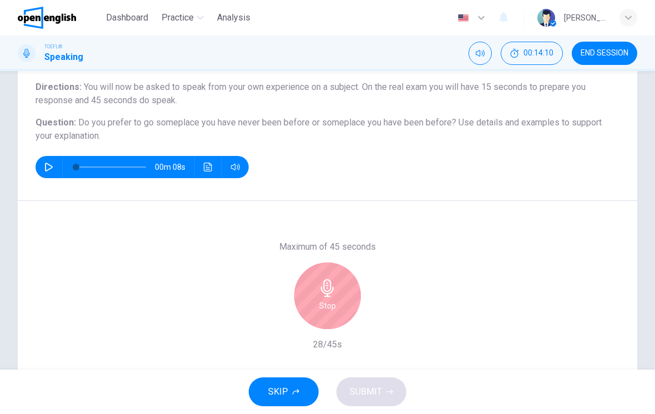
click at [325, 300] on h6 "Stop" at bounding box center [327, 305] width 17 height 13
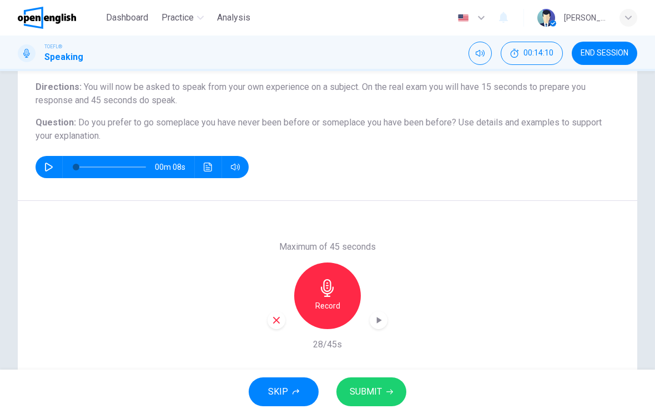
click at [275, 332] on div "Maximum of 45 seconds Record 28/45s" at bounding box center [328, 295] width 120 height 111
click at [281, 324] on icon "button" at bounding box center [277, 320] width 10 height 10
click at [325, 304] on h6 "Record" at bounding box center [327, 305] width 25 height 13
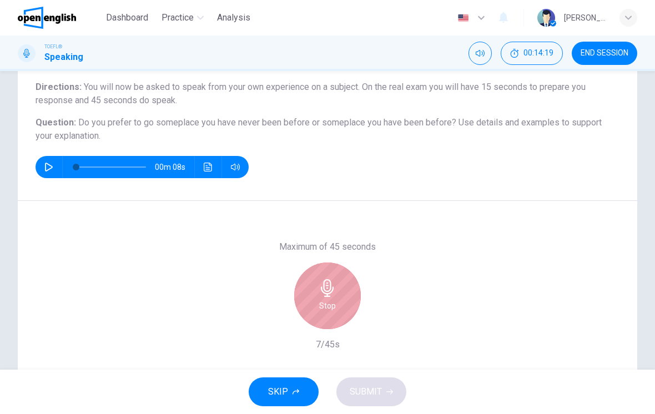
click at [340, 290] on div "Stop" at bounding box center [327, 296] width 67 height 67
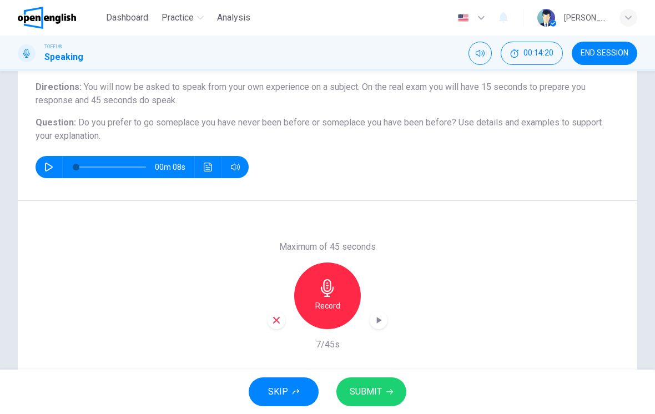
click at [285, 322] on div "button" at bounding box center [277, 321] width 18 height 18
click at [322, 290] on icon "button" at bounding box center [327, 288] width 13 height 18
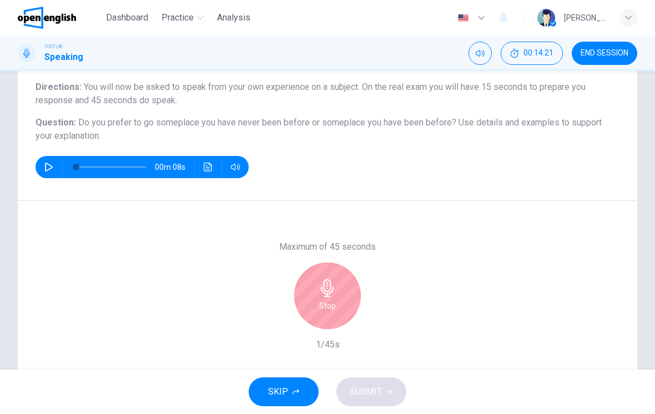
click at [353, 280] on div "Stop" at bounding box center [327, 296] width 67 height 67
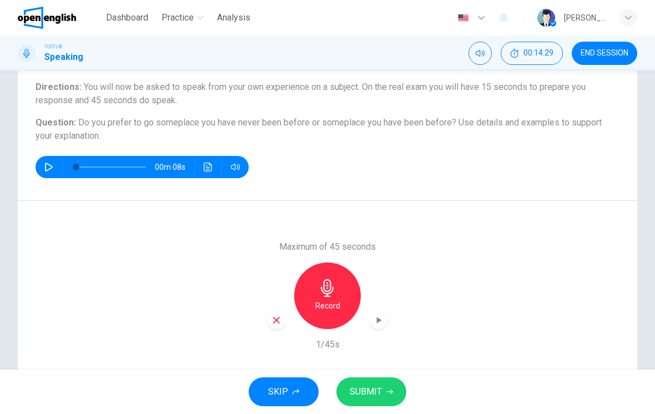
click at [270, 315] on div "button" at bounding box center [277, 321] width 18 height 18
click at [322, 310] on h6 "Record" at bounding box center [327, 305] width 25 height 13
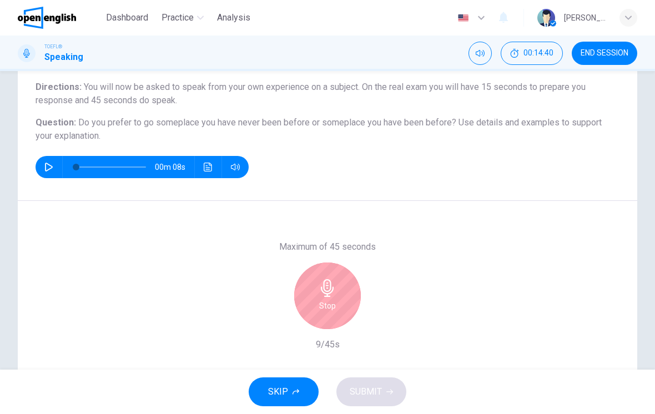
click at [323, 296] on icon "button" at bounding box center [328, 288] width 18 height 18
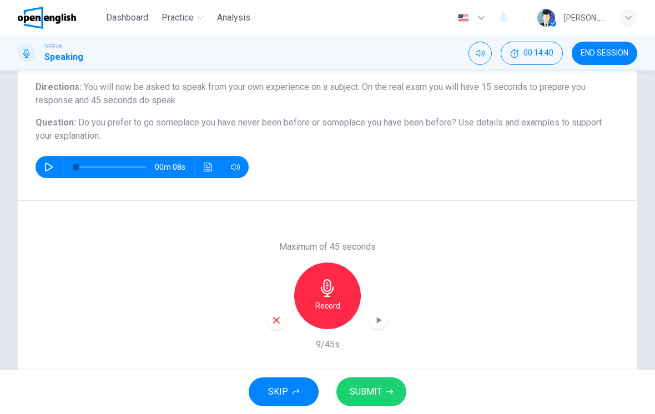
click at [280, 325] on div "button" at bounding box center [277, 321] width 18 height 18
click at [315, 300] on h6 "Record" at bounding box center [327, 305] width 25 height 13
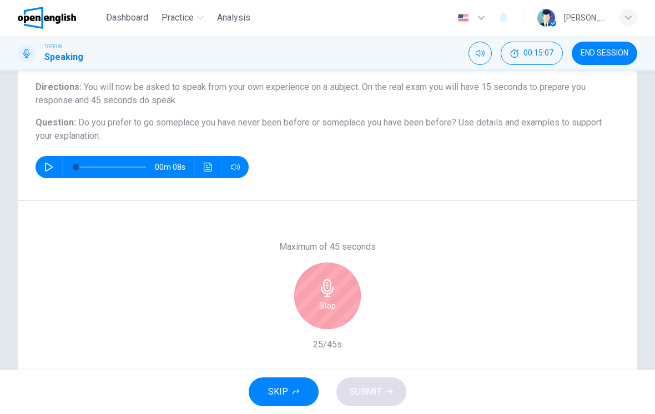
click at [322, 309] on h6 "Stop" at bounding box center [327, 305] width 17 height 13
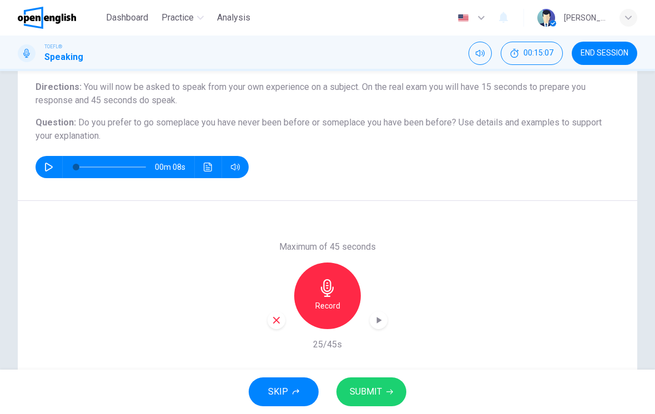
click at [274, 327] on div "button" at bounding box center [277, 321] width 18 height 18
click at [335, 299] on div "Record" at bounding box center [327, 296] width 67 height 67
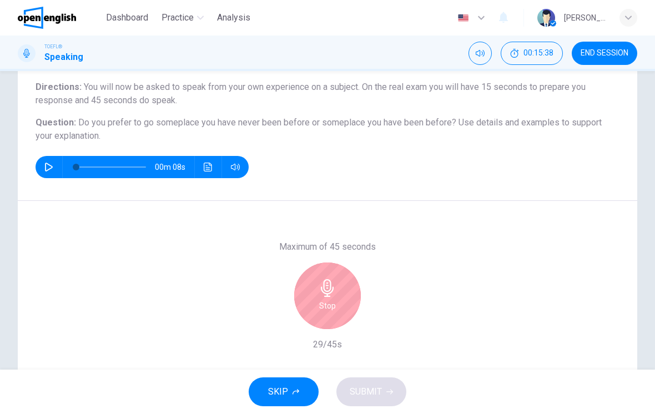
click at [323, 318] on div "Stop" at bounding box center [327, 296] width 67 height 67
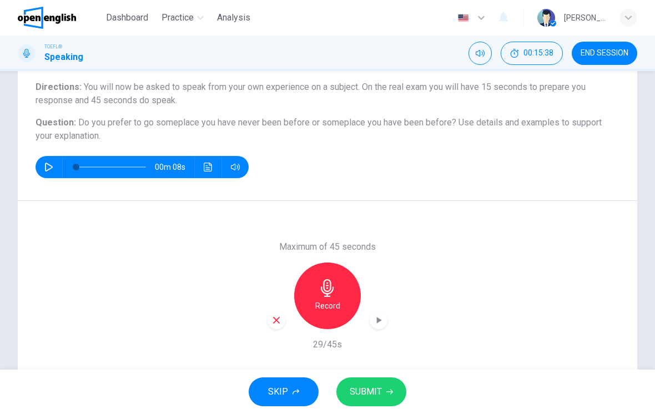
click at [275, 317] on icon "button" at bounding box center [277, 320] width 10 height 10
click at [332, 299] on div "Record" at bounding box center [327, 296] width 67 height 67
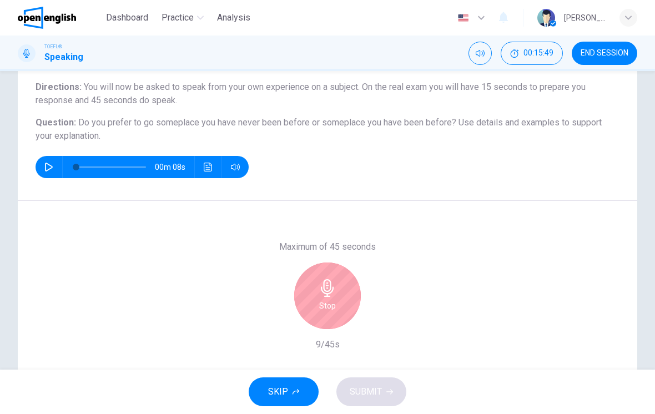
click at [320, 301] on h6 "Stop" at bounding box center [327, 305] width 17 height 13
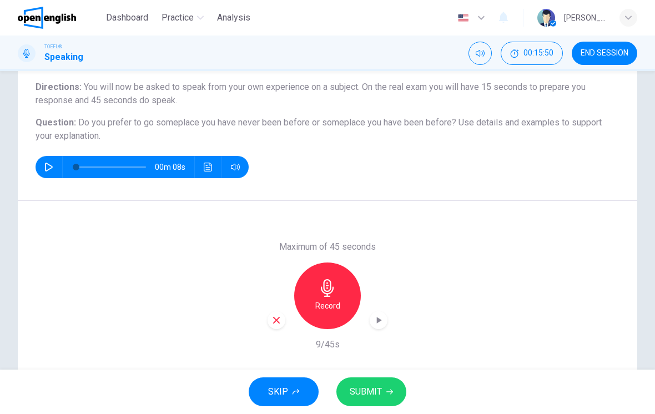
click at [274, 326] on div "button" at bounding box center [277, 321] width 18 height 18
click at [307, 303] on div "Record" at bounding box center [327, 296] width 67 height 67
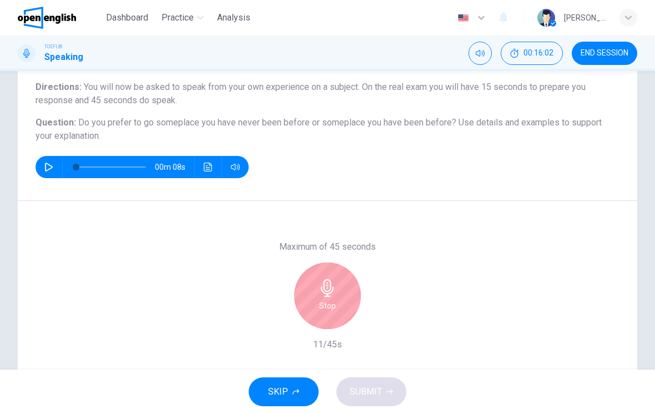
click at [352, 308] on div "Stop" at bounding box center [327, 296] width 67 height 67
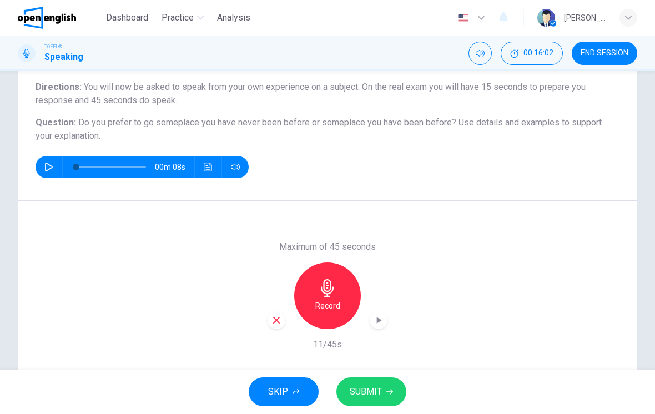
click at [282, 327] on div "button" at bounding box center [277, 321] width 18 height 18
click at [326, 314] on div "Record" at bounding box center [327, 296] width 67 height 67
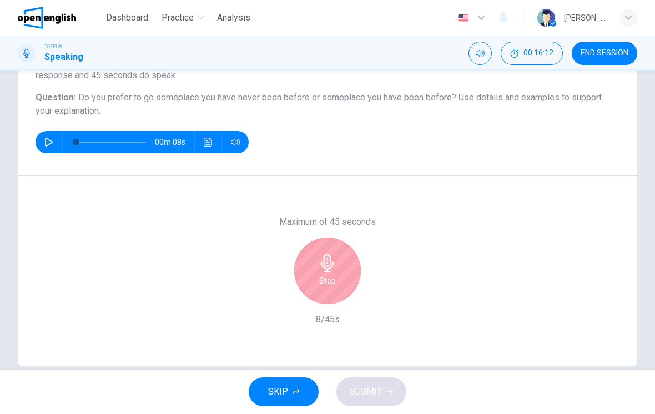
scroll to position [121, 0]
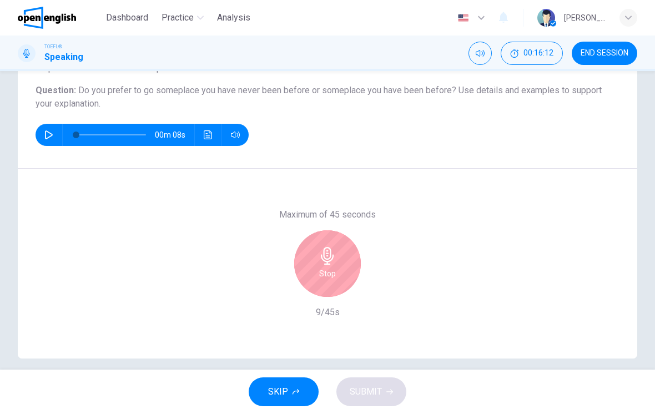
click at [328, 262] on icon "button" at bounding box center [327, 256] width 13 height 18
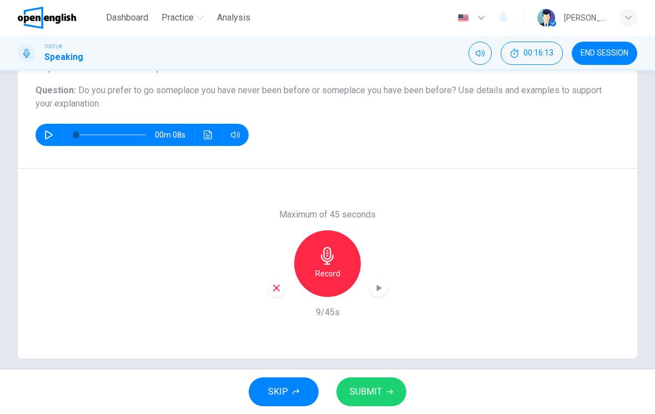
click at [270, 289] on div "button" at bounding box center [277, 288] width 18 height 18
click at [331, 252] on icon "button" at bounding box center [327, 256] width 13 height 18
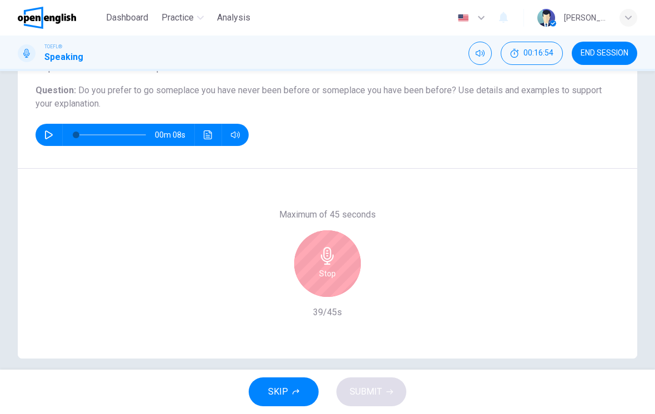
click at [325, 267] on h6 "Stop" at bounding box center [327, 273] width 17 height 13
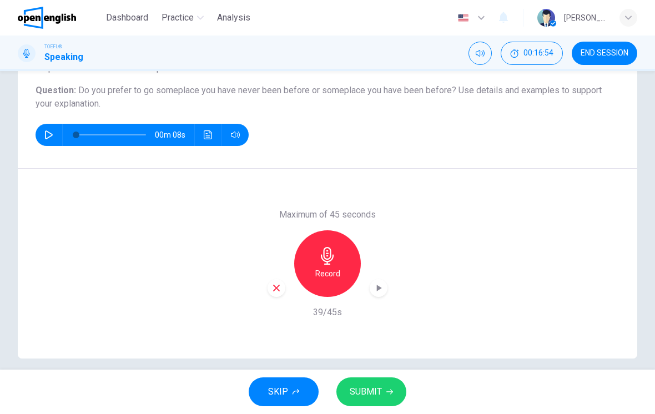
click at [277, 295] on div "button" at bounding box center [277, 288] width 18 height 18
click at [337, 259] on div "Record" at bounding box center [327, 263] width 67 height 67
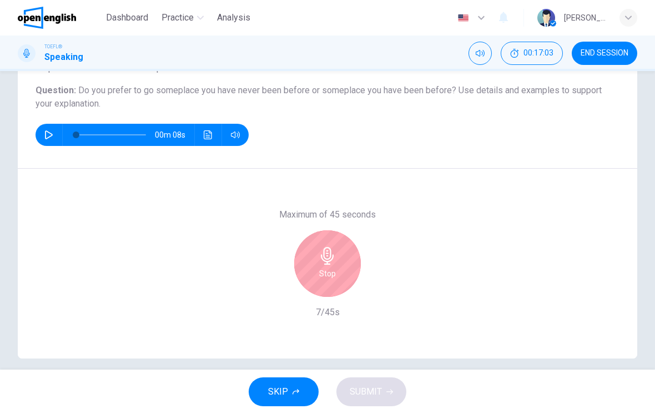
click at [331, 259] on icon "button" at bounding box center [328, 256] width 18 height 18
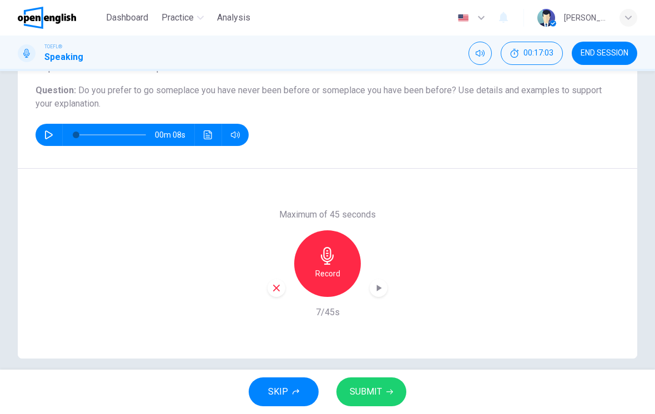
click at [280, 293] on icon "button" at bounding box center [277, 288] width 10 height 10
click at [322, 267] on h6 "Record" at bounding box center [327, 273] width 25 height 13
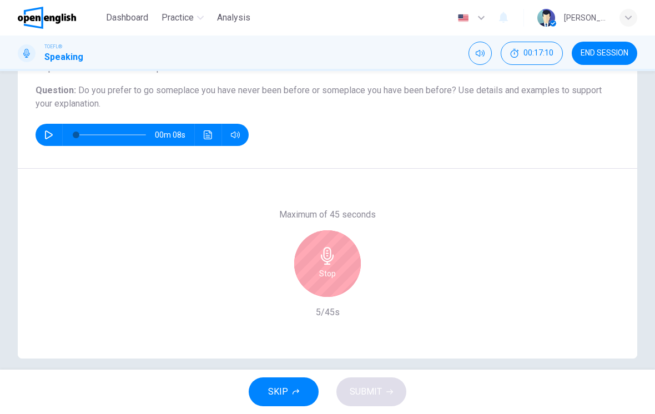
click at [326, 274] on h6 "Stop" at bounding box center [327, 273] width 17 height 13
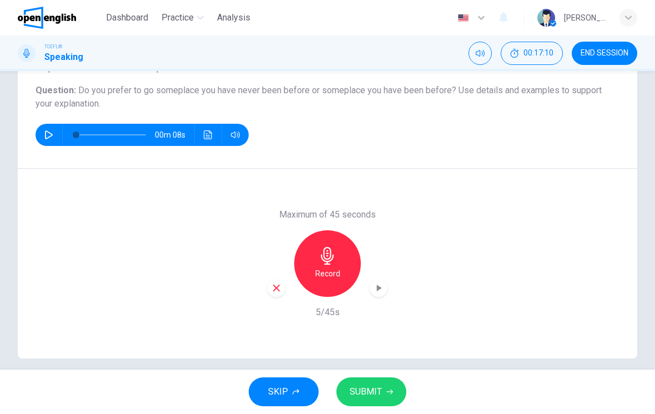
click at [264, 289] on div "Maximum of 45 seconds Record 5/45s" at bounding box center [328, 264] width 620 height 190
click at [272, 288] on icon "button" at bounding box center [277, 288] width 10 height 10
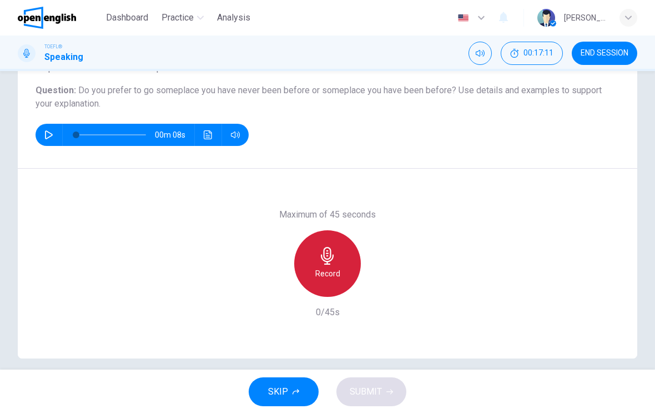
click at [330, 267] on h6 "Record" at bounding box center [327, 273] width 25 height 13
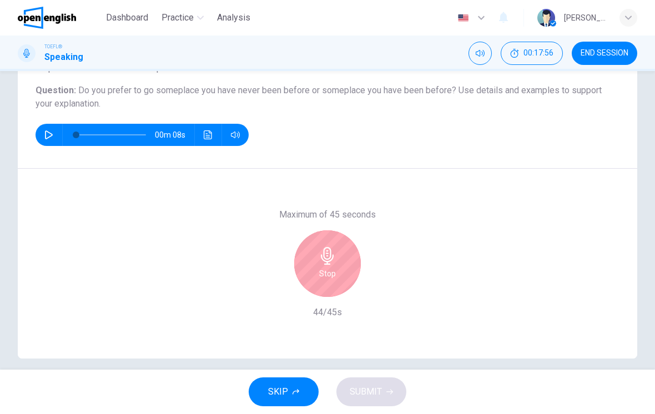
click at [345, 248] on div "Stop" at bounding box center [327, 263] width 67 height 67
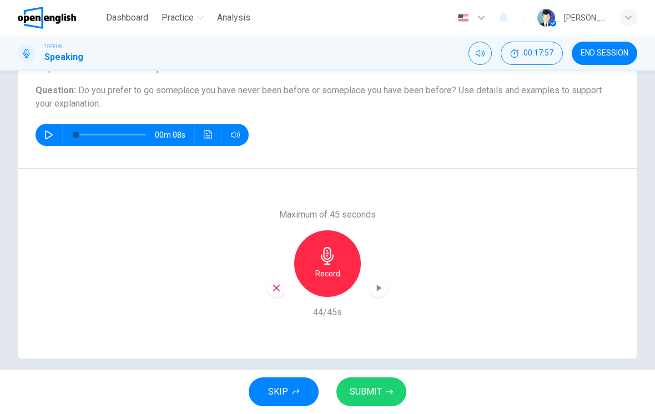
click at [378, 389] on span "SUBMIT" at bounding box center [366, 392] width 32 height 16
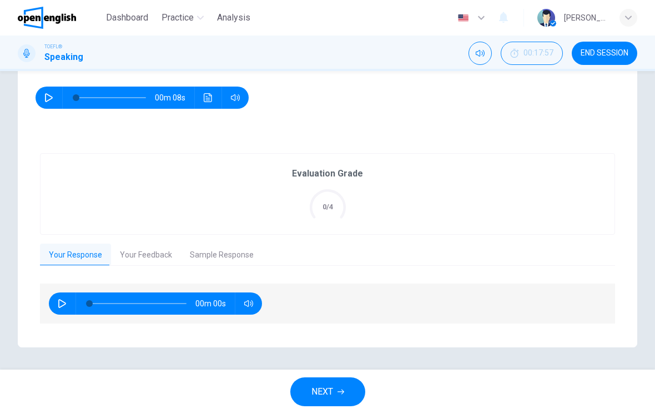
scroll to position [157, 0]
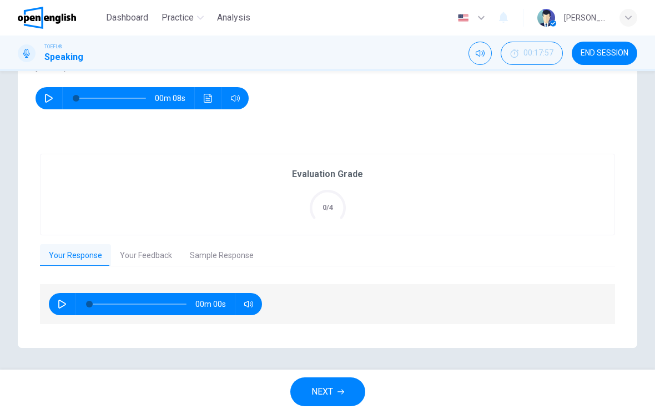
click at [63, 304] on icon "button" at bounding box center [62, 304] width 9 height 9
type input "*"
click at [62, 299] on button "button" at bounding box center [62, 304] width 18 height 22
click at [138, 250] on button "Your Feedback" at bounding box center [146, 255] width 70 height 23
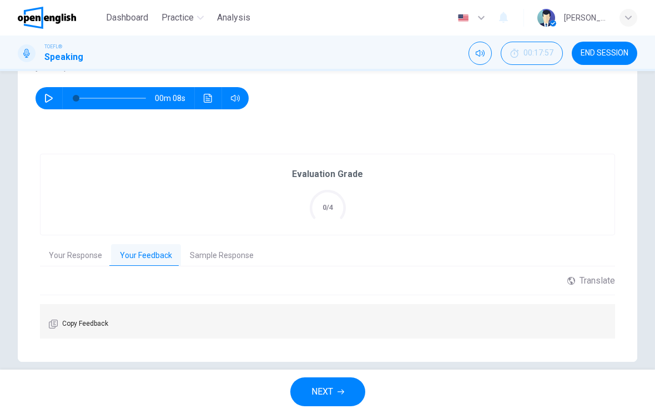
click at [230, 257] on button "Sample Response" at bounding box center [222, 255] width 82 height 23
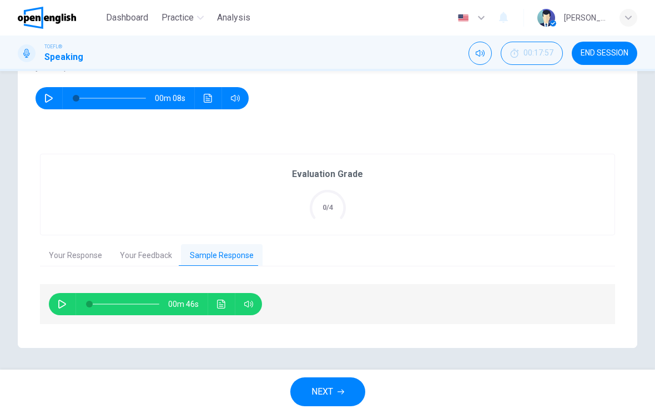
click at [224, 308] on icon "Click to see the audio transcription" at bounding box center [221, 304] width 9 height 9
